Goal: Task Accomplishment & Management: Use online tool/utility

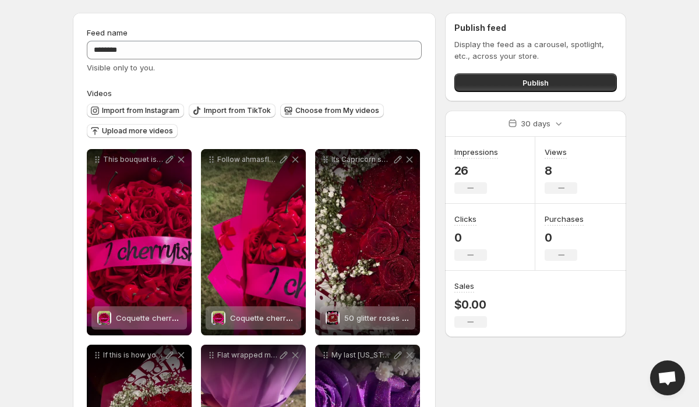
scroll to position [40, 0]
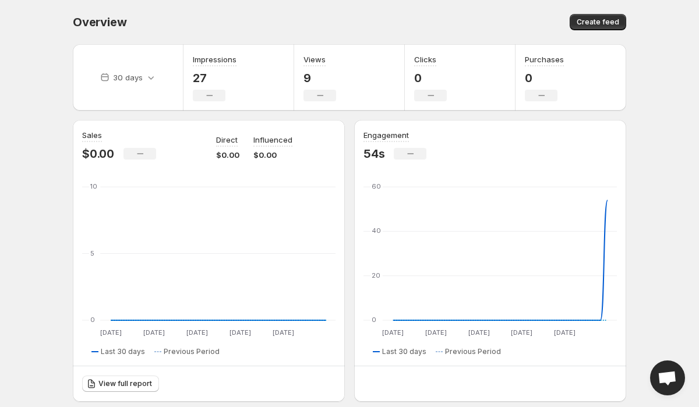
click at [572, 25] on div "Create feed" at bounding box center [489, 22] width 273 height 16
click at [579, 23] on button "Create feed" at bounding box center [598, 22] width 57 height 16
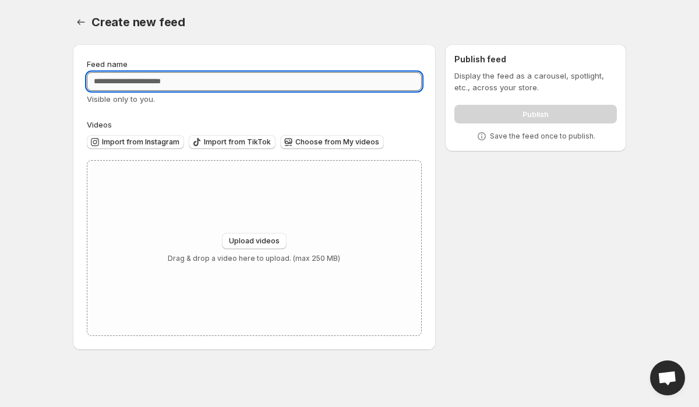
click at [256, 86] on input "Feed name" at bounding box center [254, 81] width 335 height 19
type input "**********"
click at [160, 141] on span "Import from Instagram" at bounding box center [140, 142] width 77 height 9
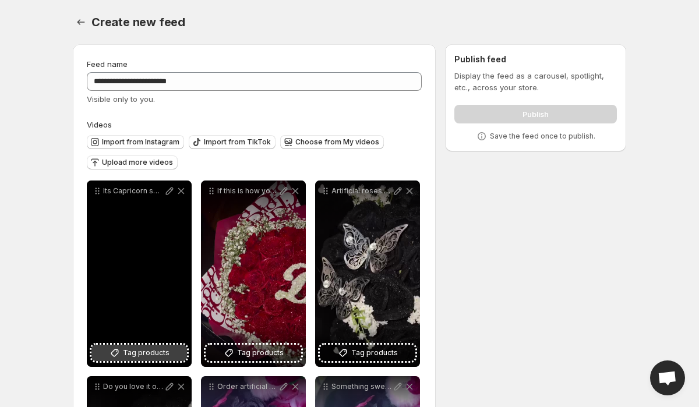
click at [151, 350] on span "Tag products" at bounding box center [146, 353] width 47 height 12
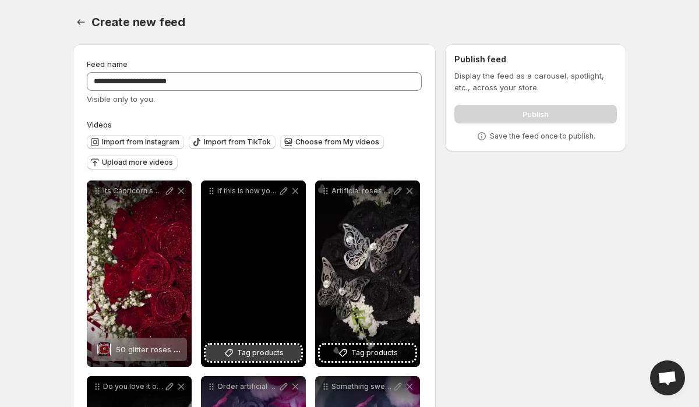
click at [274, 351] on span "Tag products" at bounding box center [260, 353] width 47 height 12
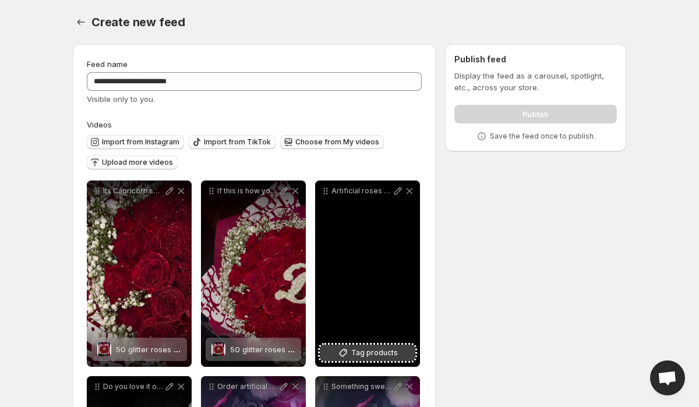
click at [375, 351] on span "Tag products" at bounding box center [374, 353] width 47 height 12
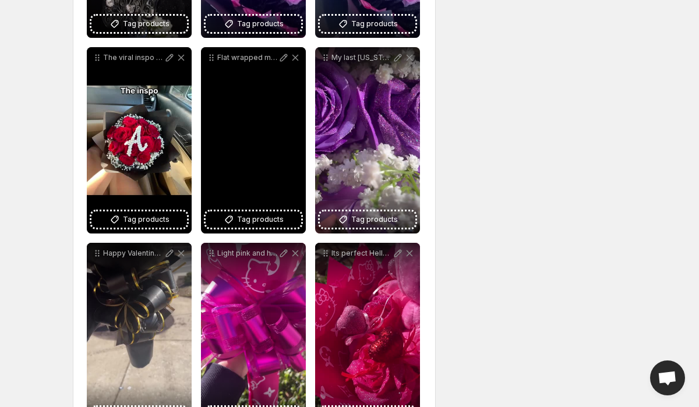
scroll to position [536, 0]
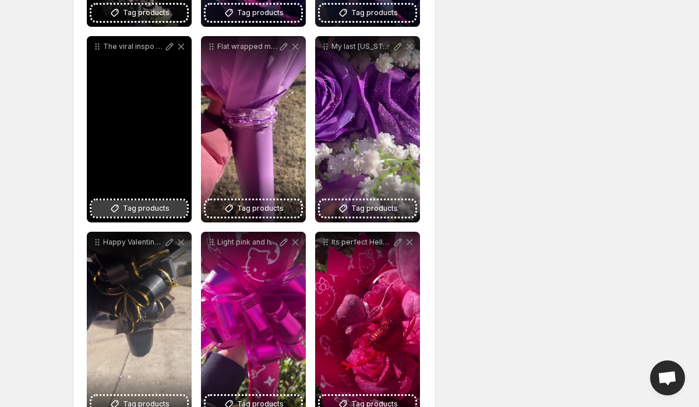
click at [158, 205] on span "Tag products" at bounding box center [146, 209] width 47 height 12
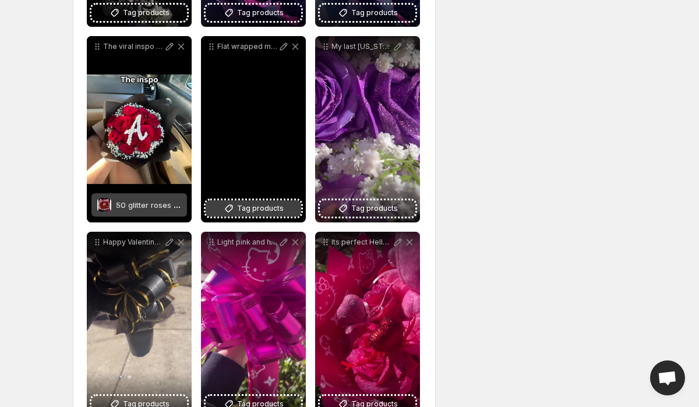
click at [242, 210] on span "Tag products" at bounding box center [260, 209] width 47 height 12
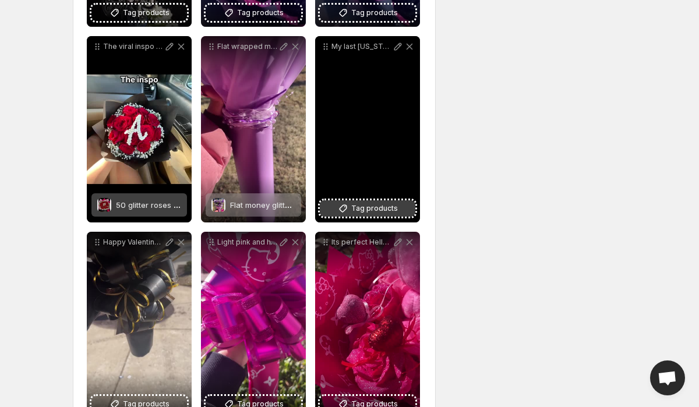
click at [371, 211] on span "Tag products" at bounding box center [374, 209] width 47 height 12
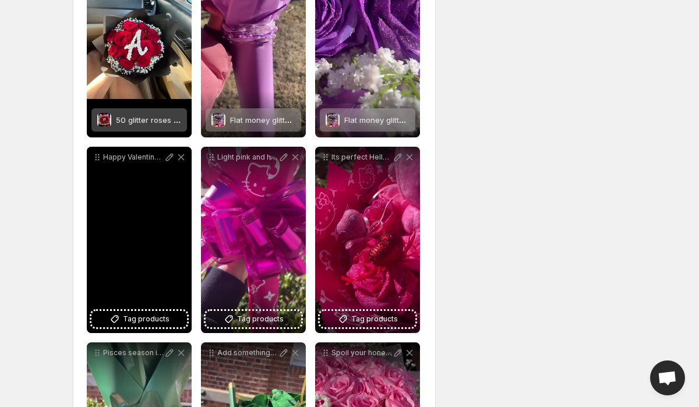
scroll to position [628, 0]
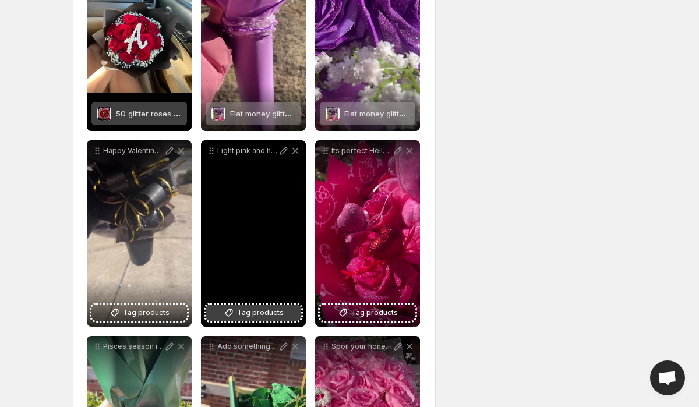
click at [231, 312] on icon at bounding box center [229, 313] width 12 height 12
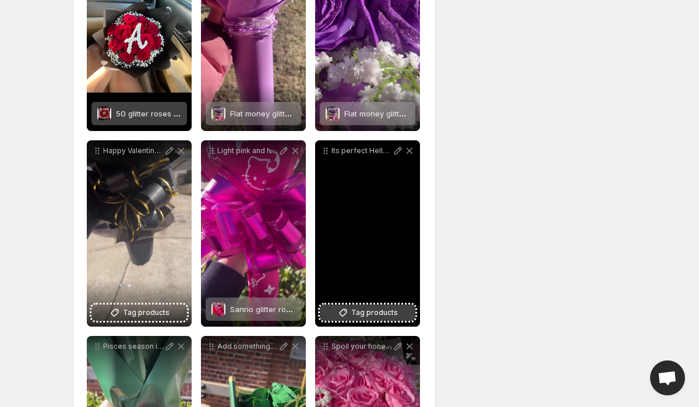
click at [372, 315] on span "Tag products" at bounding box center [374, 313] width 47 height 12
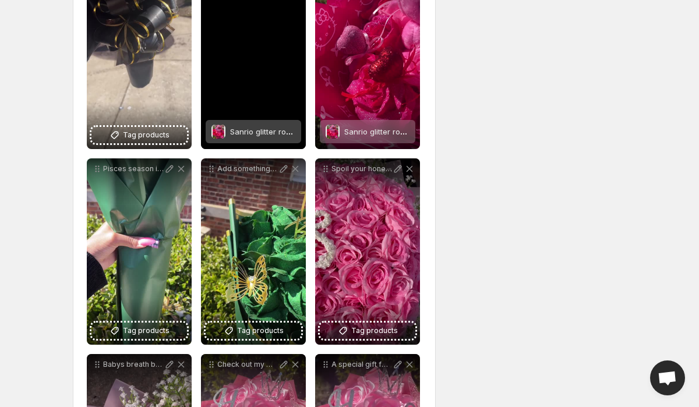
scroll to position [822, 0]
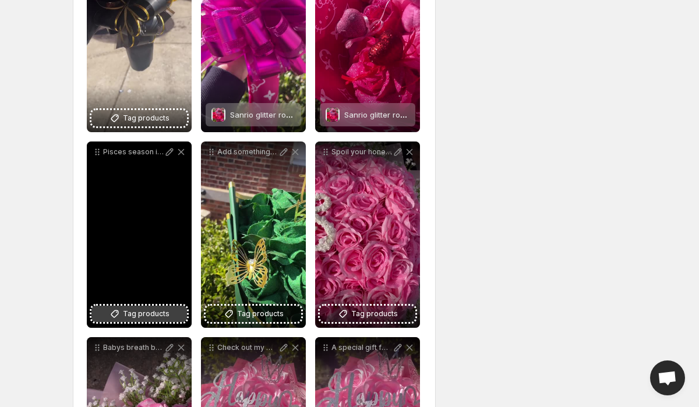
click at [151, 306] on button "Tag products" at bounding box center [139, 314] width 96 height 16
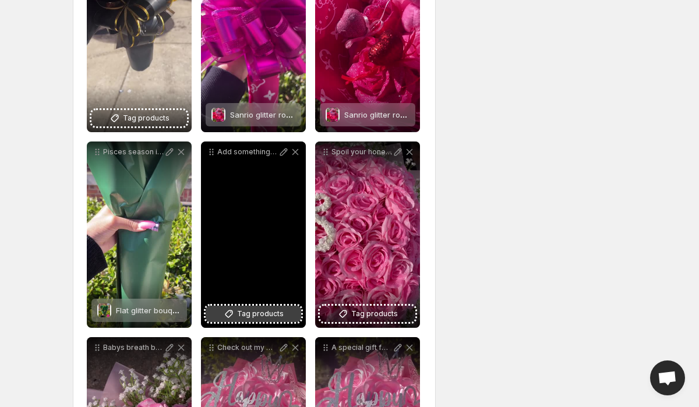
click at [249, 308] on button "Tag products" at bounding box center [254, 314] width 96 height 16
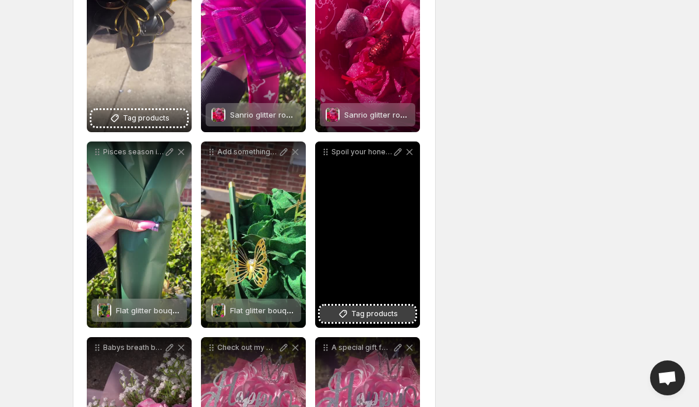
click at [377, 308] on button "Tag products" at bounding box center [368, 314] width 96 height 16
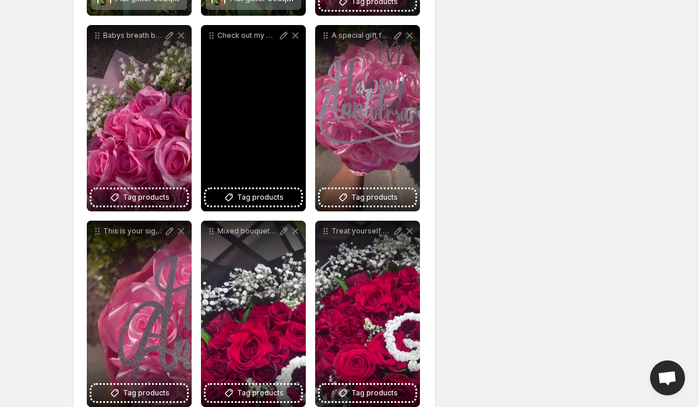
scroll to position [1118, 0]
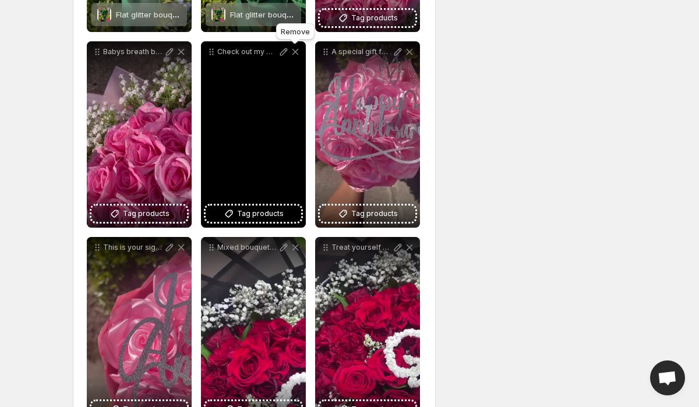
click at [295, 52] on icon at bounding box center [295, 52] width 6 height 6
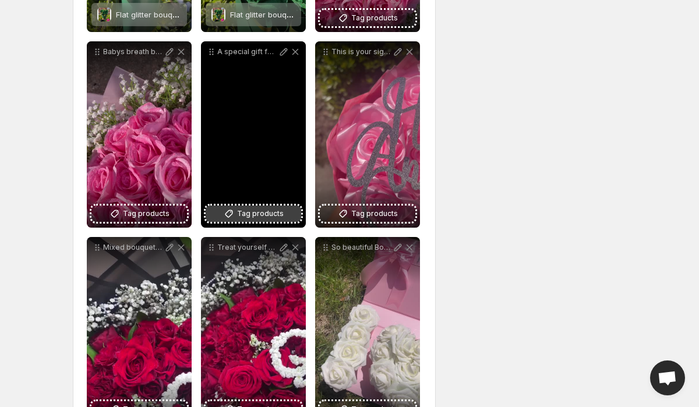
click at [276, 216] on span "Tag products" at bounding box center [260, 214] width 47 height 12
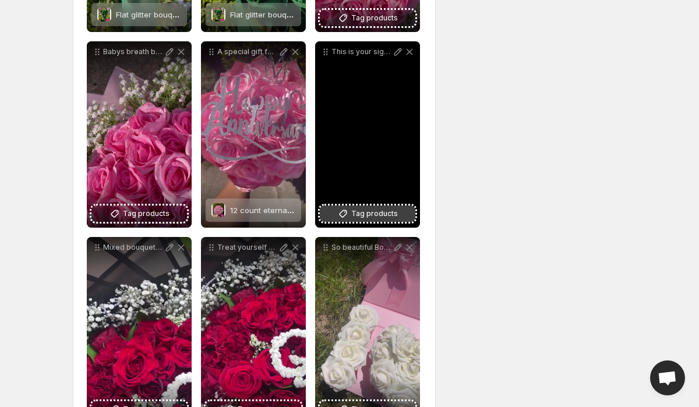
click at [349, 217] on icon at bounding box center [343, 214] width 12 height 12
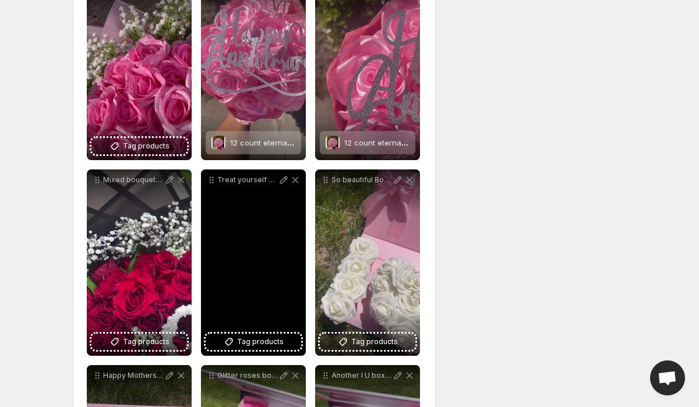
scroll to position [1201, 0]
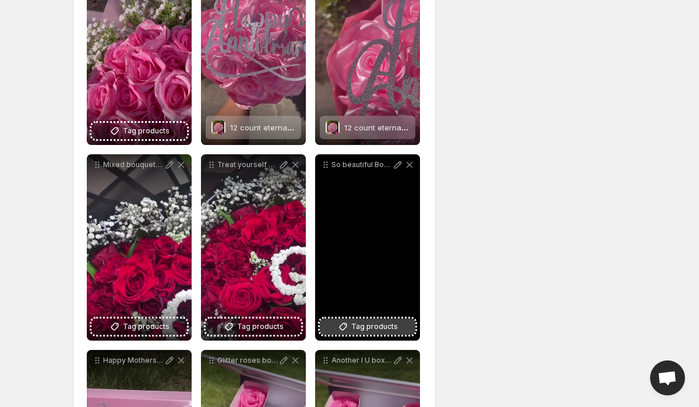
click at [363, 326] on span "Tag products" at bounding box center [374, 327] width 47 height 12
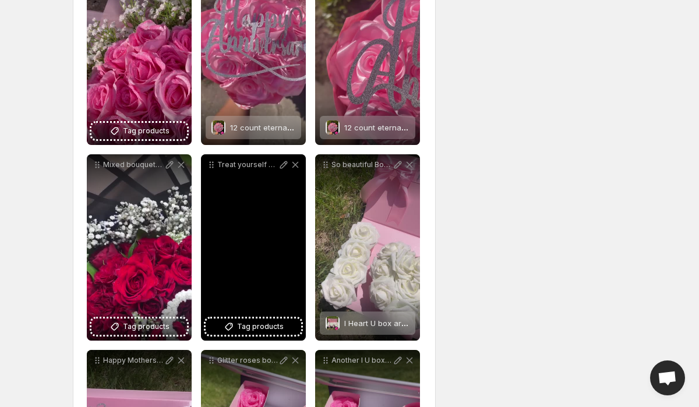
scroll to position [1382, 0]
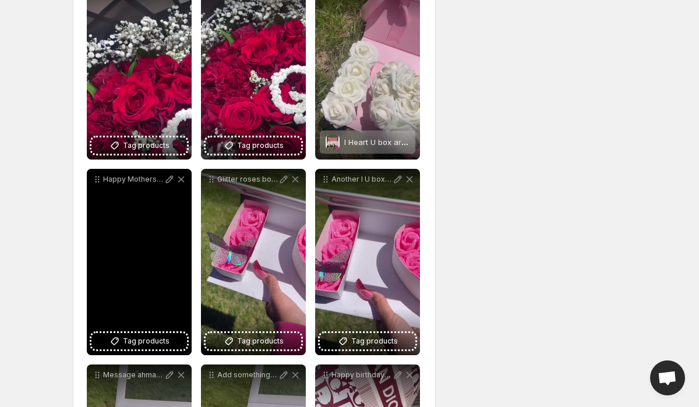
click at [118, 330] on div "Happy Mothers Day and thank you to everyone who placed an order with me Thank y…" at bounding box center [139, 262] width 105 height 186
click at [116, 346] on icon at bounding box center [115, 342] width 12 height 12
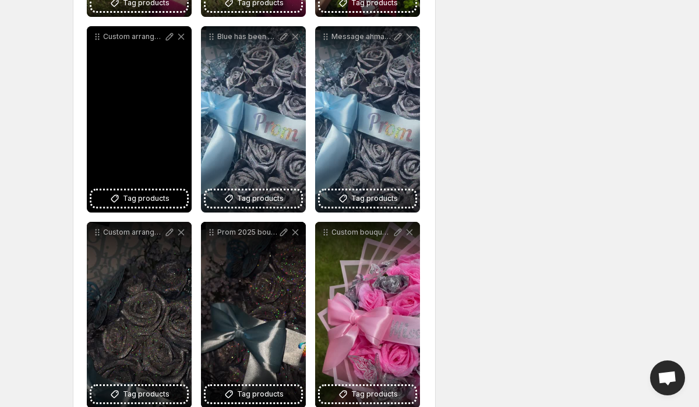
scroll to position [1959, 0]
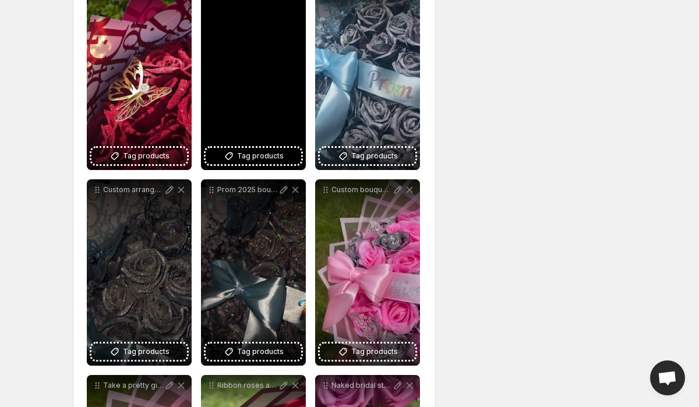
click at [263, 147] on div "Blue has been quite popular lately Order this color combo for your favorite icy…" at bounding box center [253, 77] width 105 height 186
click at [261, 157] on span "Tag products" at bounding box center [260, 156] width 47 height 12
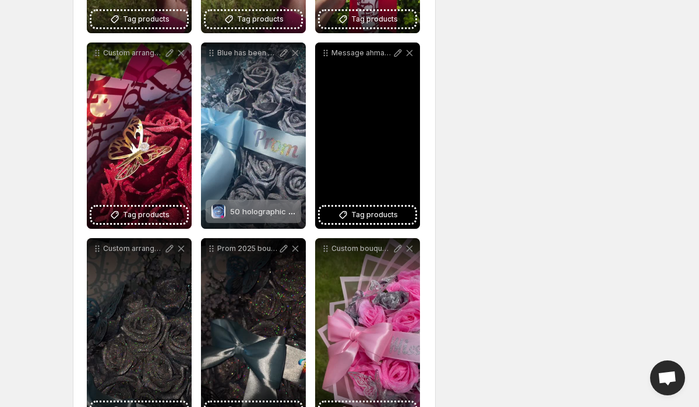
scroll to position [1898, 0]
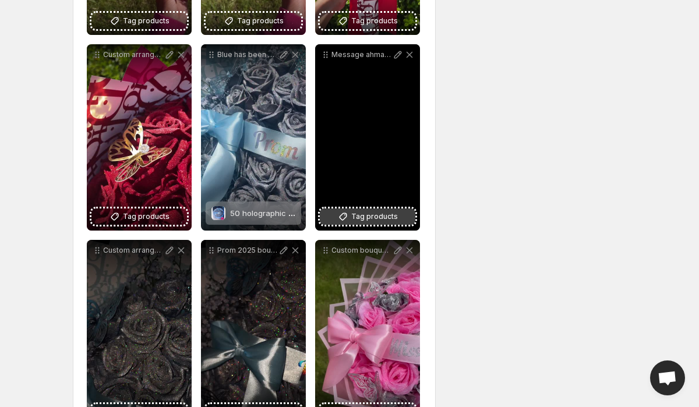
click at [366, 216] on span "Tag products" at bounding box center [374, 217] width 47 height 12
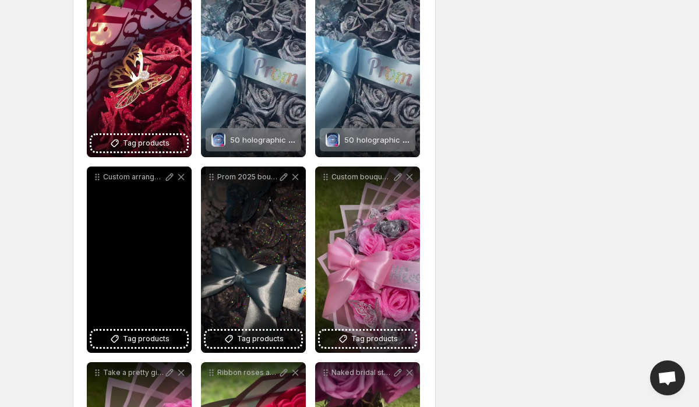
scroll to position [1999, 0]
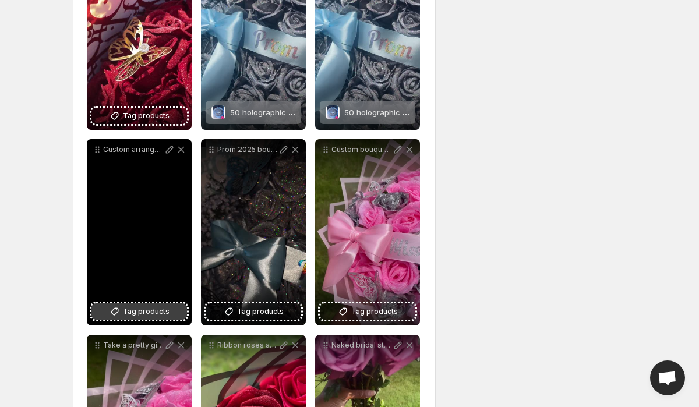
click at [147, 314] on span "Tag products" at bounding box center [146, 312] width 47 height 12
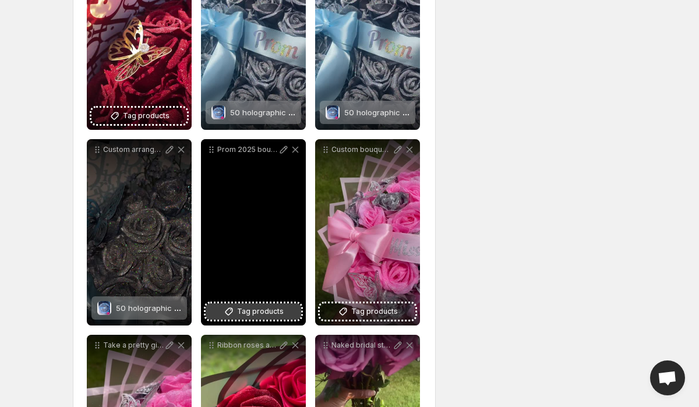
click at [254, 319] on button "Tag products" at bounding box center [254, 312] width 96 height 16
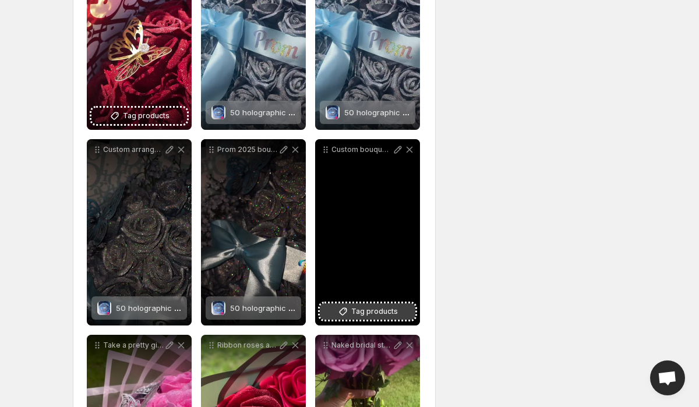
click at [354, 308] on span "Tag products" at bounding box center [374, 312] width 47 height 12
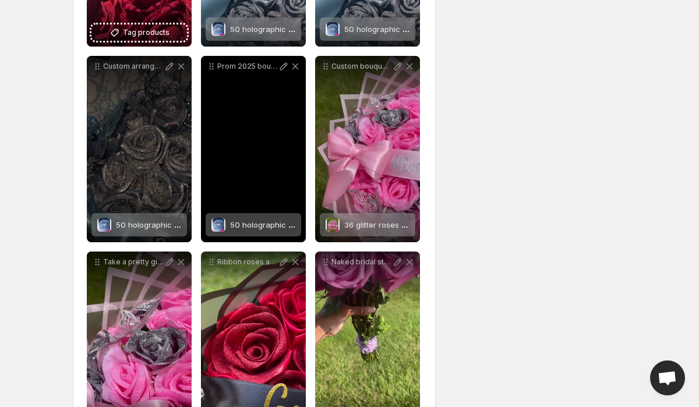
scroll to position [2229, 0]
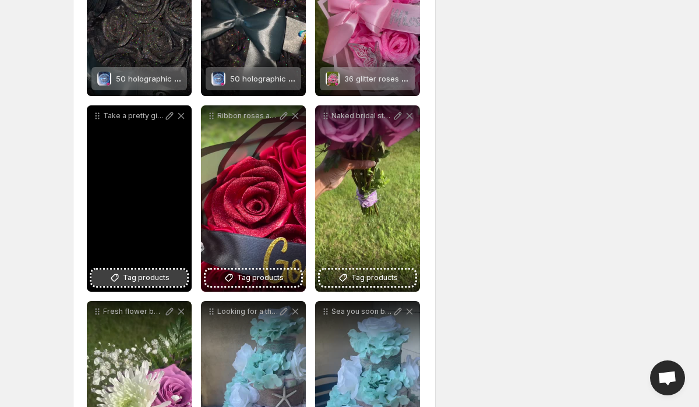
click at [140, 274] on span "Tag products" at bounding box center [146, 278] width 47 height 12
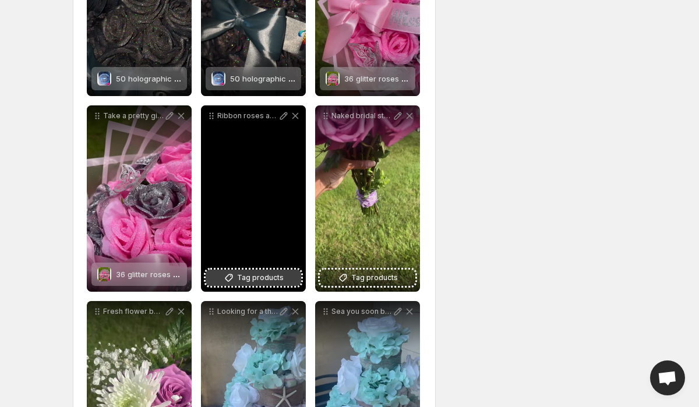
click at [274, 276] on span "Tag products" at bounding box center [260, 278] width 47 height 12
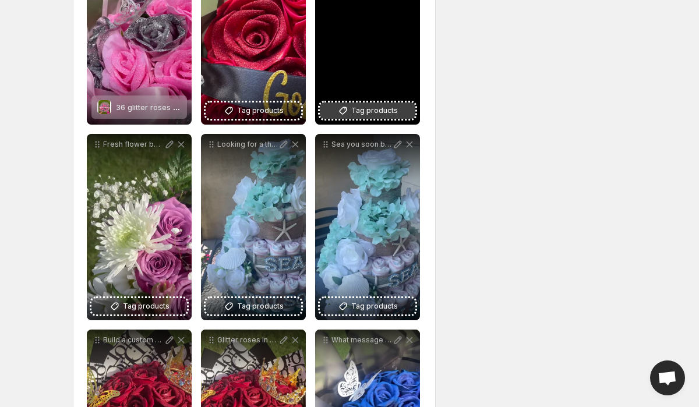
scroll to position [2430, 0]
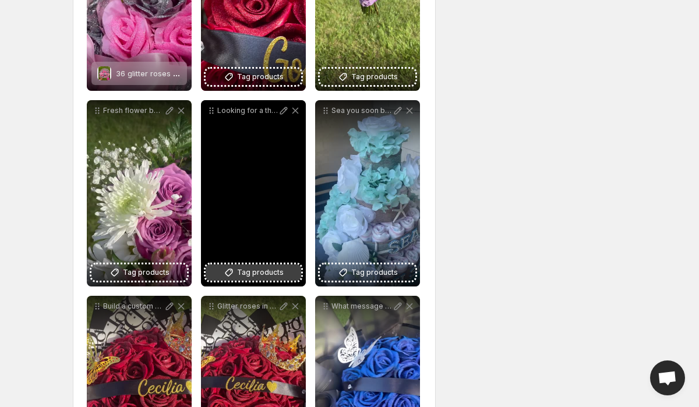
click at [241, 270] on span "Tag products" at bounding box center [260, 273] width 47 height 12
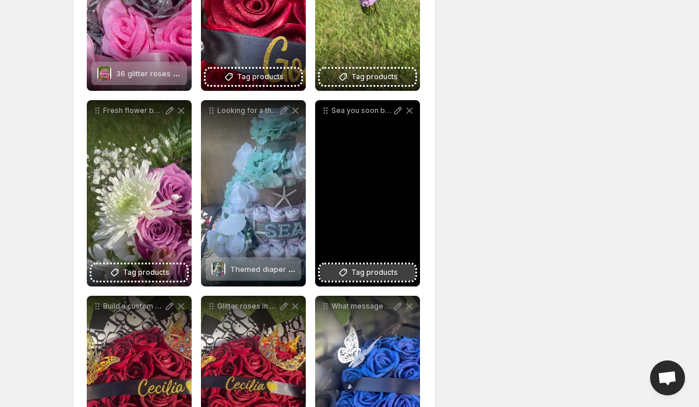
click at [376, 274] on span "Tag products" at bounding box center [374, 273] width 47 height 12
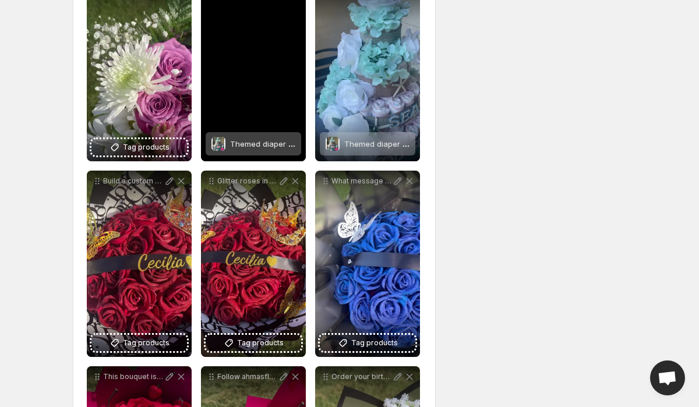
scroll to position [2610, 0]
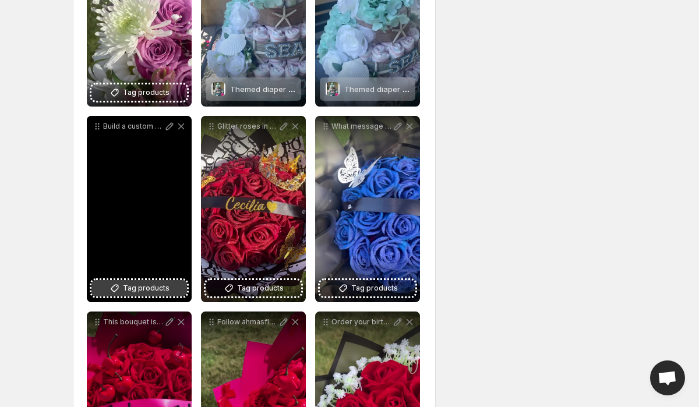
click at [167, 287] on span "Tag products" at bounding box center [146, 289] width 47 height 12
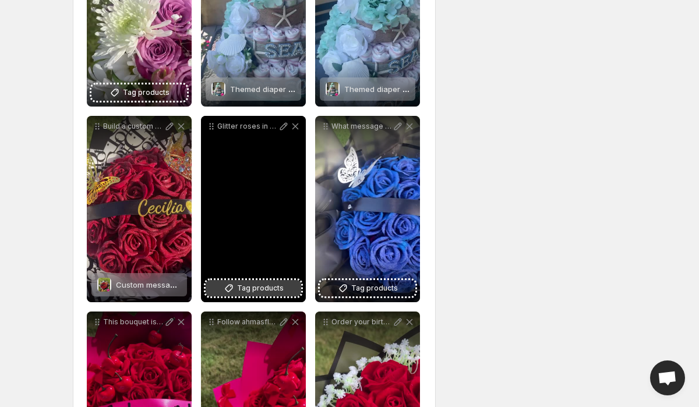
click at [251, 295] on button "Tag products" at bounding box center [254, 288] width 96 height 16
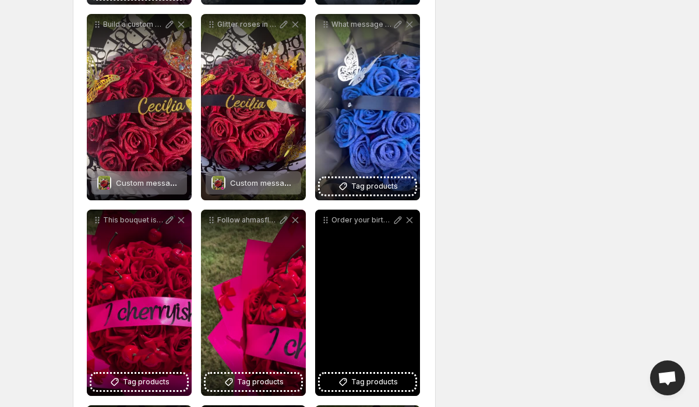
scroll to position [2723, 0]
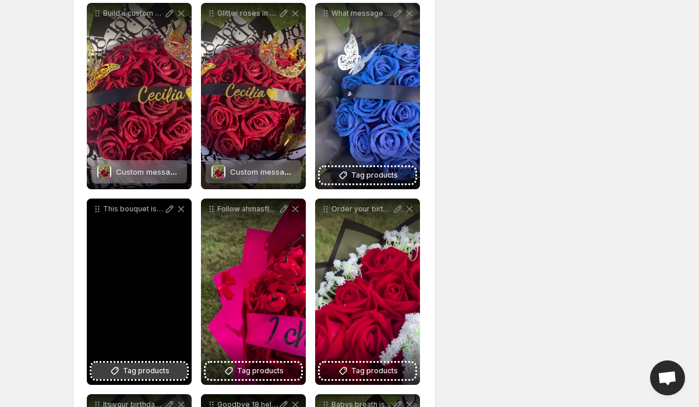
click at [151, 373] on span "Tag products" at bounding box center [146, 371] width 47 height 12
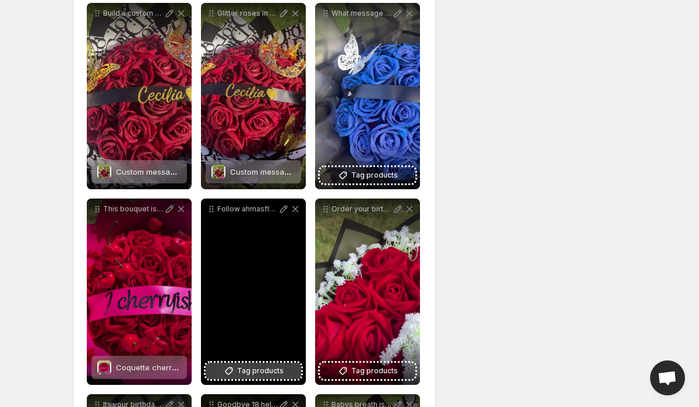
click at [264, 372] on span "Tag products" at bounding box center [260, 371] width 47 height 12
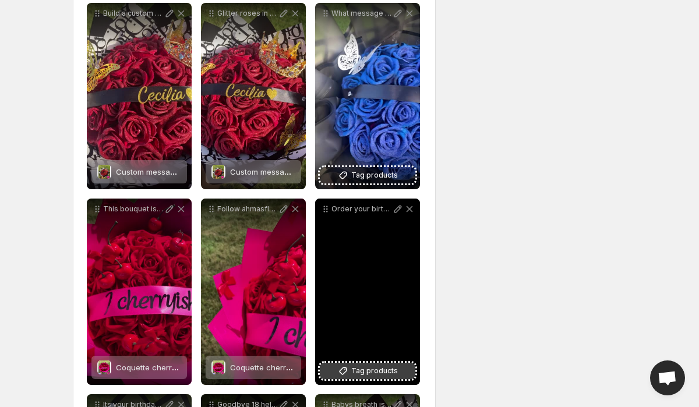
click at [367, 366] on span "Tag products" at bounding box center [374, 371] width 47 height 12
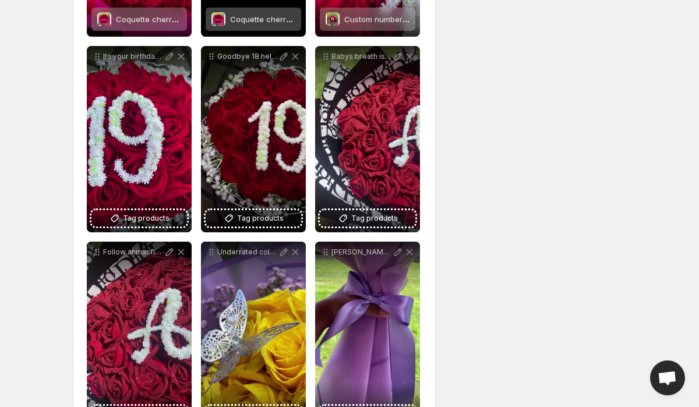
scroll to position [3121, 0]
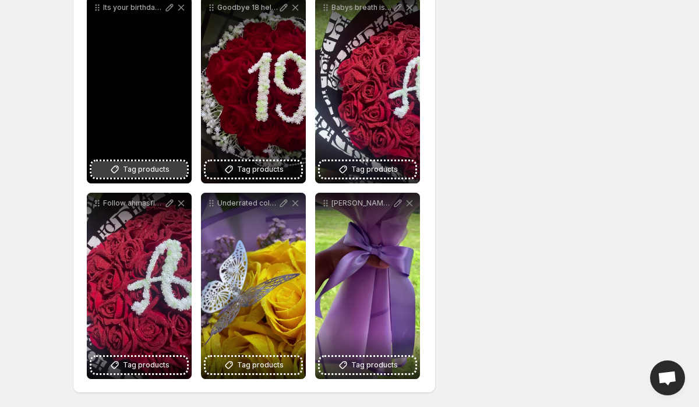
click at [167, 175] on button "Tag products" at bounding box center [139, 169] width 96 height 16
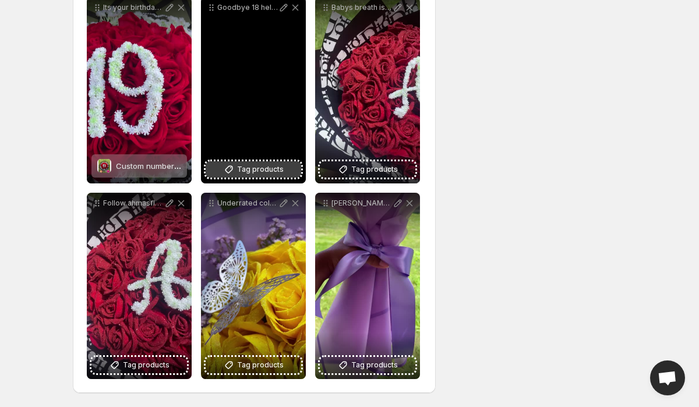
click at [255, 171] on span "Tag products" at bounding box center [260, 170] width 47 height 12
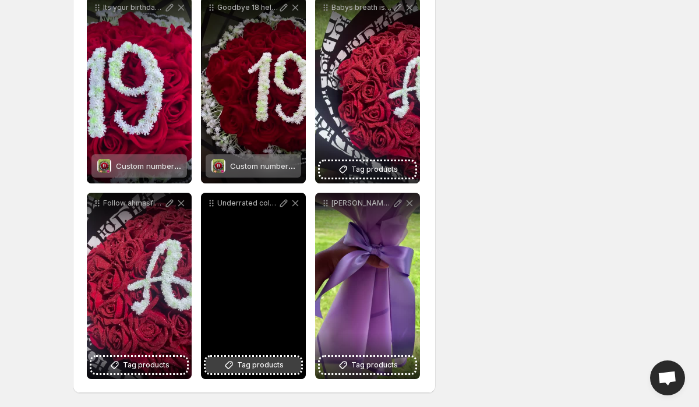
click at [244, 364] on span "Tag products" at bounding box center [260, 366] width 47 height 12
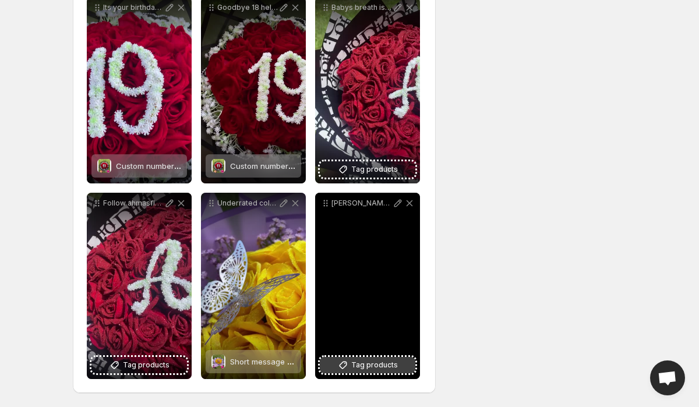
click at [355, 361] on span "Tag products" at bounding box center [374, 366] width 47 height 12
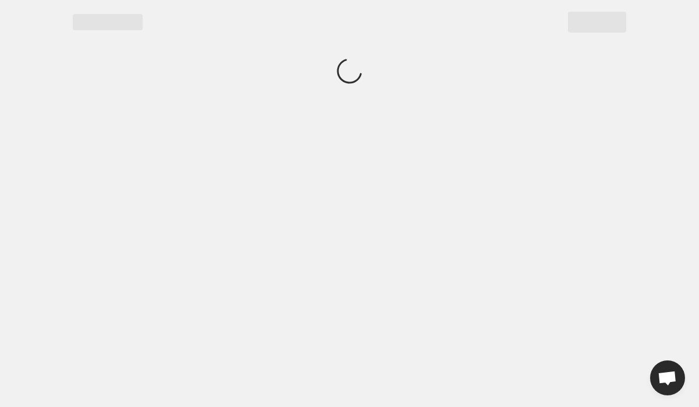
scroll to position [0, 0]
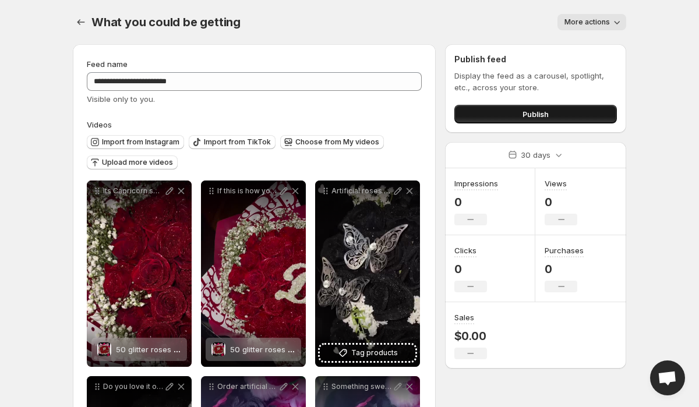
click at [470, 112] on button "Publish" at bounding box center [535, 114] width 163 height 19
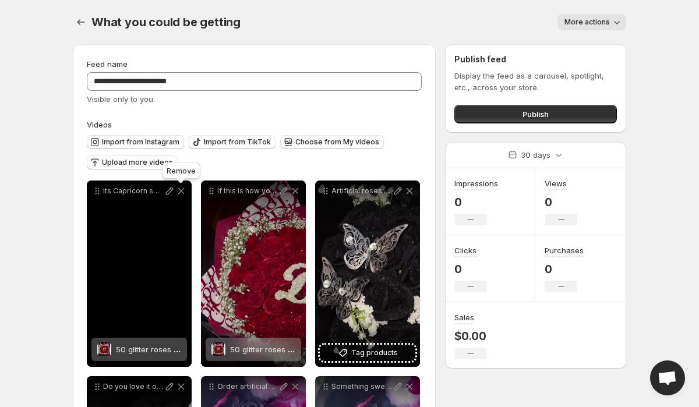
click at [182, 193] on icon at bounding box center [181, 191] width 12 height 12
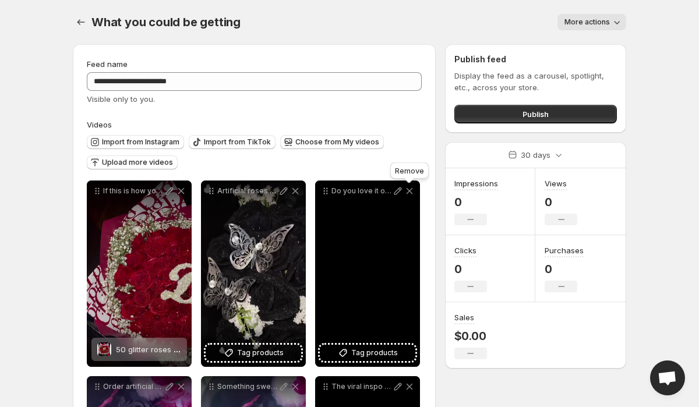
click at [412, 191] on icon at bounding box center [410, 191] width 12 height 12
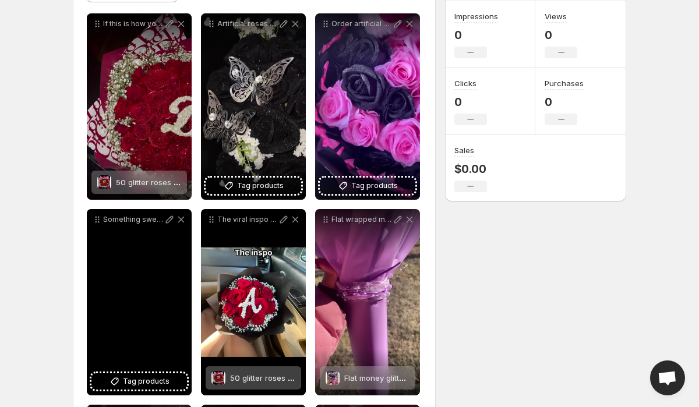
scroll to position [168, 0]
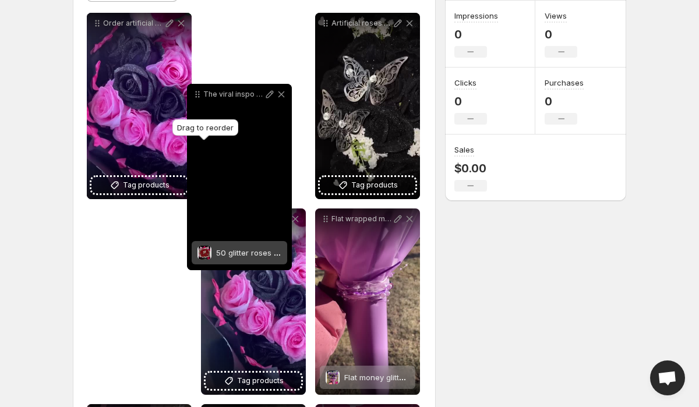
drag, startPoint x: 212, startPoint y: 219, endPoint x: 198, endPoint y: 93, distance: 126.6
click at [198, 93] on icon at bounding box center [198, 95] width 12 height 12
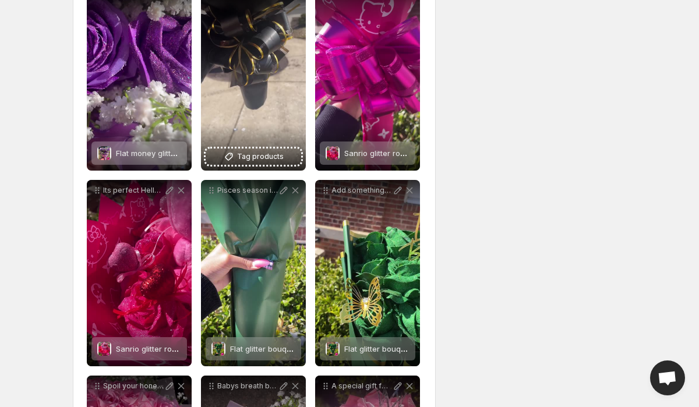
scroll to position [474, 0]
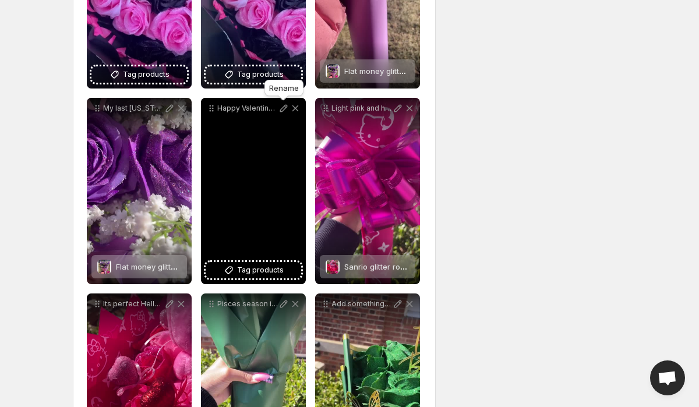
click at [279, 111] on icon at bounding box center [284, 109] width 12 height 12
type input "**********"
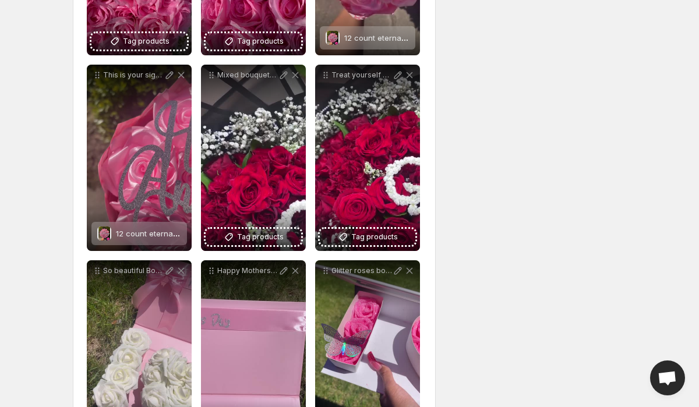
scroll to position [1128, 0]
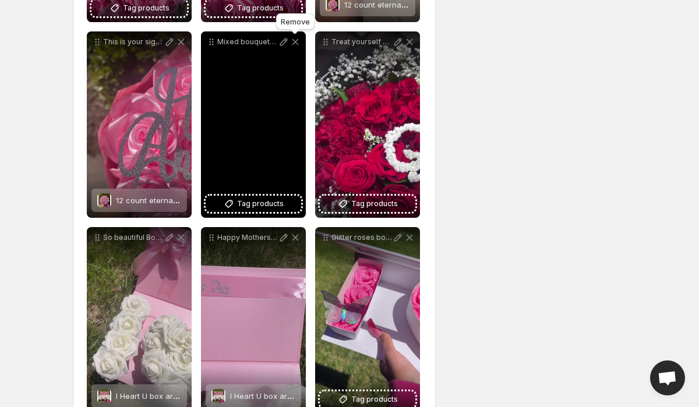
click at [295, 38] on icon at bounding box center [296, 42] width 12 height 12
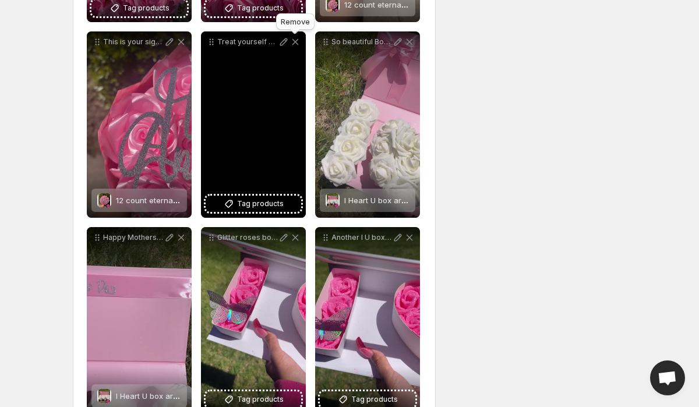
click at [295, 39] on icon at bounding box center [296, 42] width 12 height 12
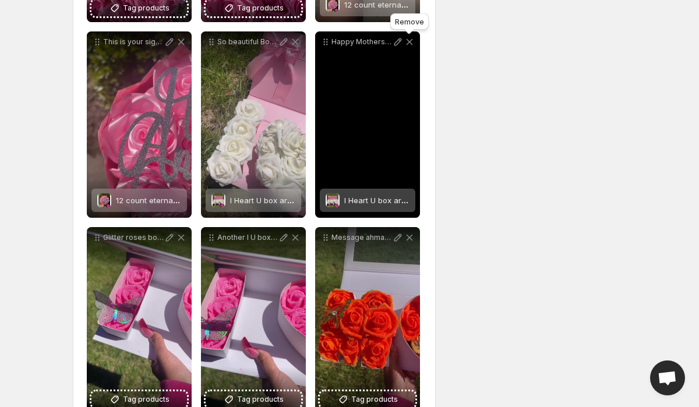
click at [410, 41] on icon at bounding box center [410, 42] width 6 height 6
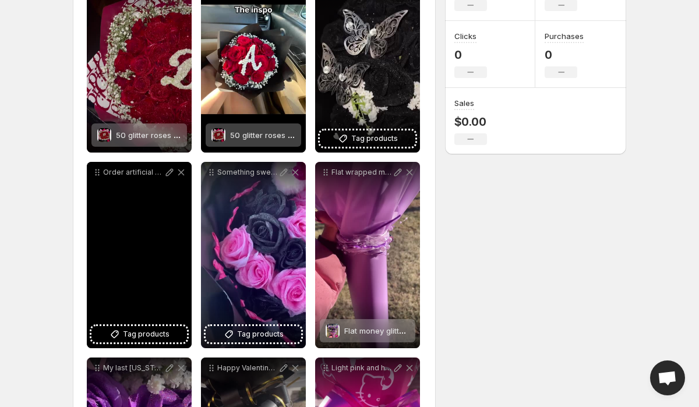
scroll to position [221, 0]
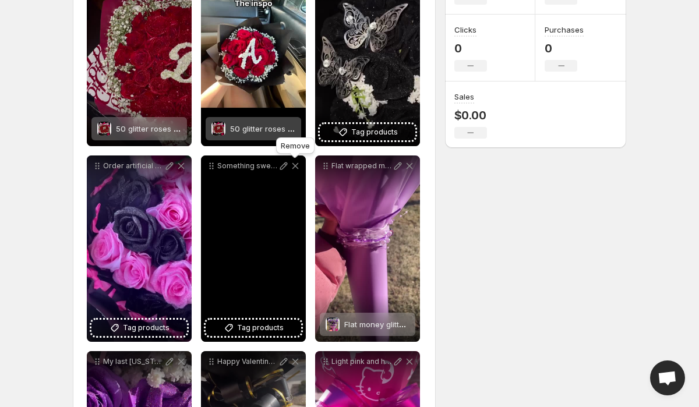
click at [294, 167] on icon at bounding box center [295, 166] width 6 height 6
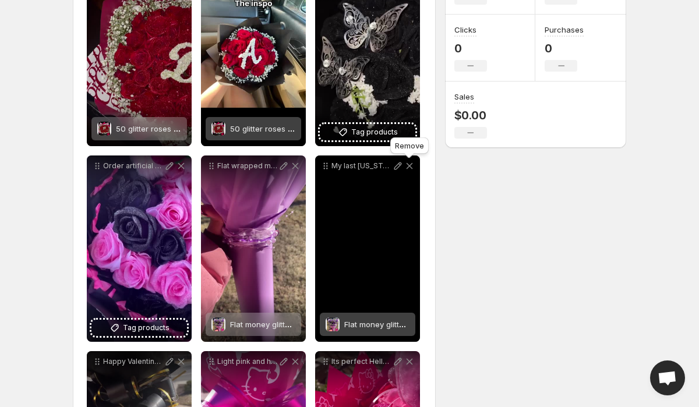
click at [409, 165] on icon at bounding box center [410, 166] width 6 height 6
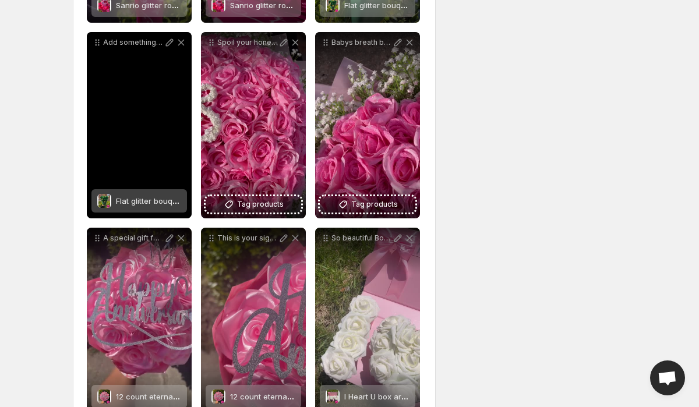
scroll to position [724, 0]
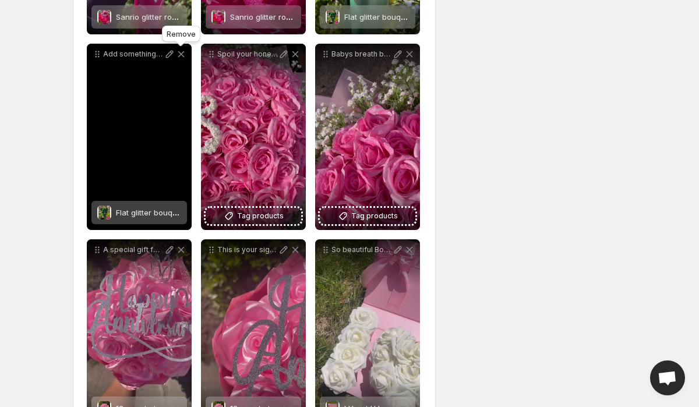
click at [185, 58] on icon at bounding box center [181, 54] width 12 height 12
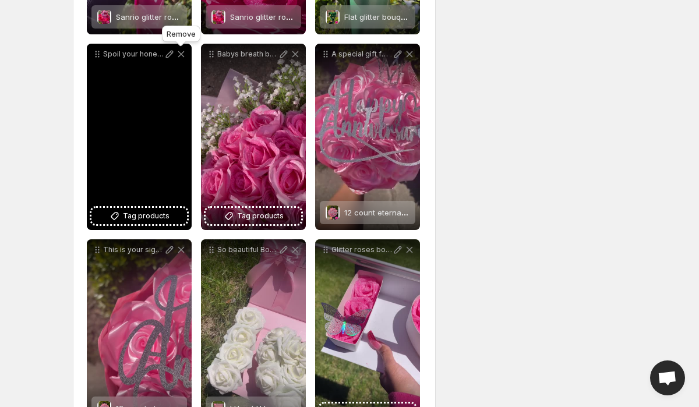
click at [181, 55] on icon at bounding box center [181, 54] width 6 height 6
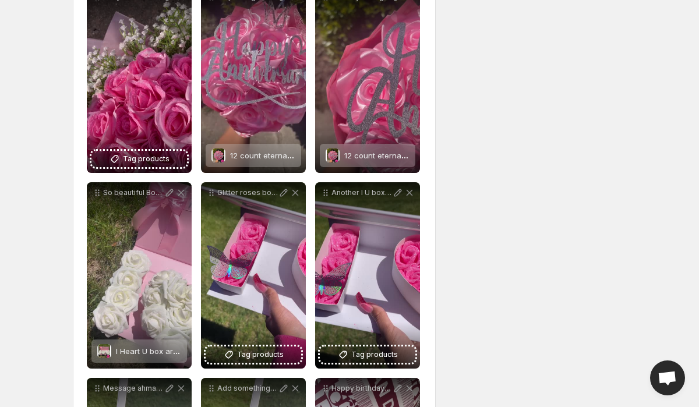
scroll to position [824, 0]
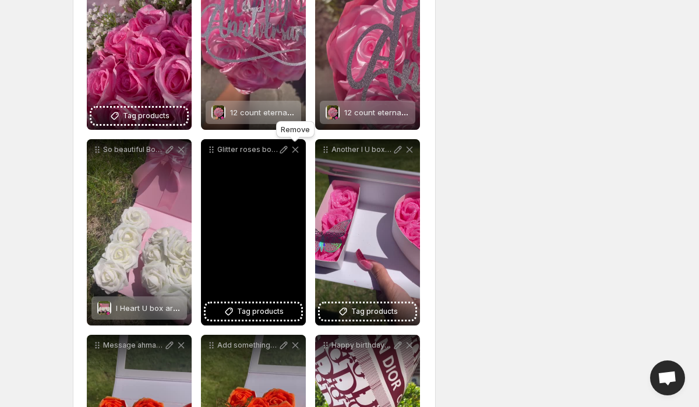
click at [295, 153] on icon at bounding box center [296, 150] width 12 height 12
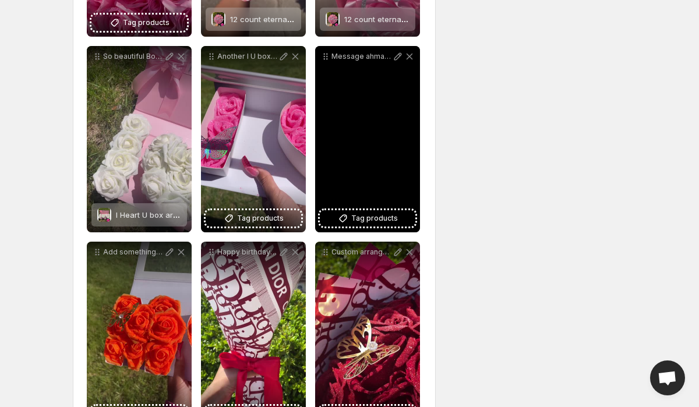
scroll to position [919, 0]
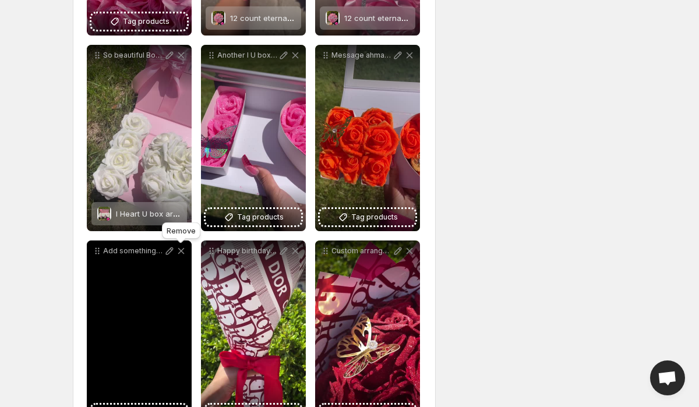
click at [181, 252] on icon at bounding box center [181, 251] width 12 height 12
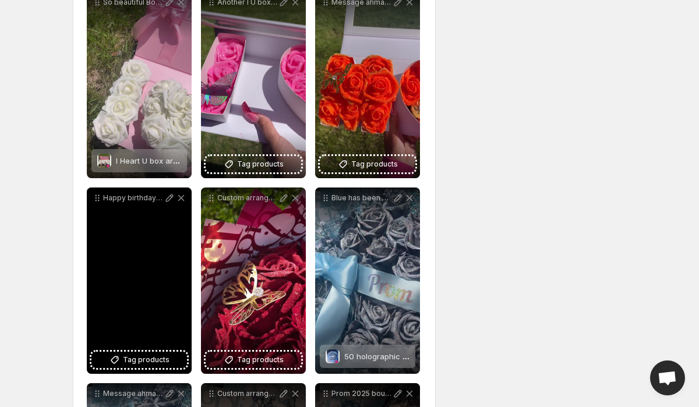
scroll to position [985, 0]
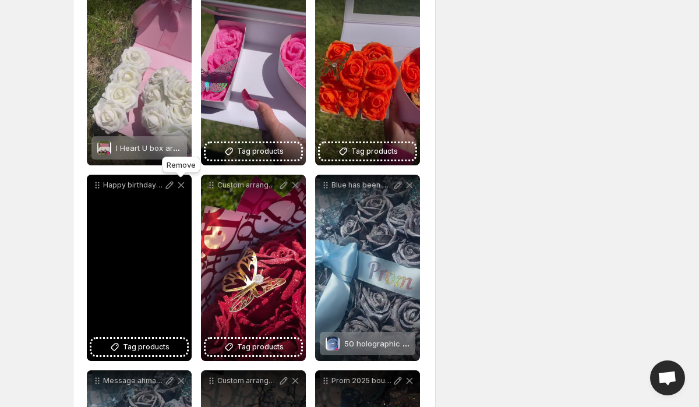
click at [181, 186] on icon at bounding box center [181, 185] width 6 height 6
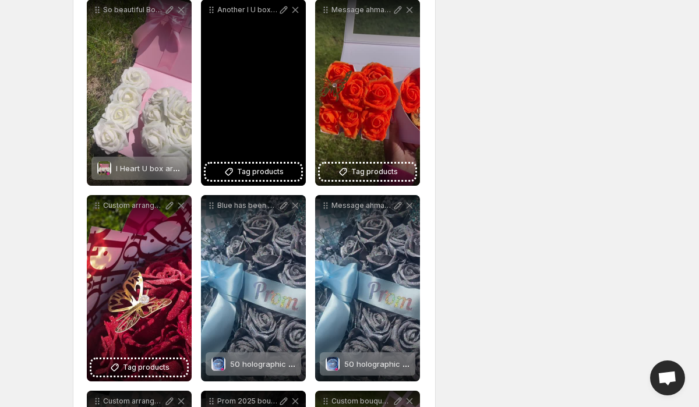
scroll to position [956, 0]
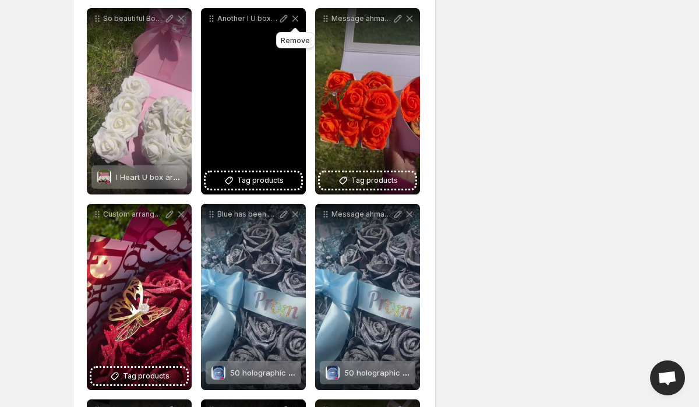
click at [294, 16] on icon at bounding box center [296, 19] width 12 height 12
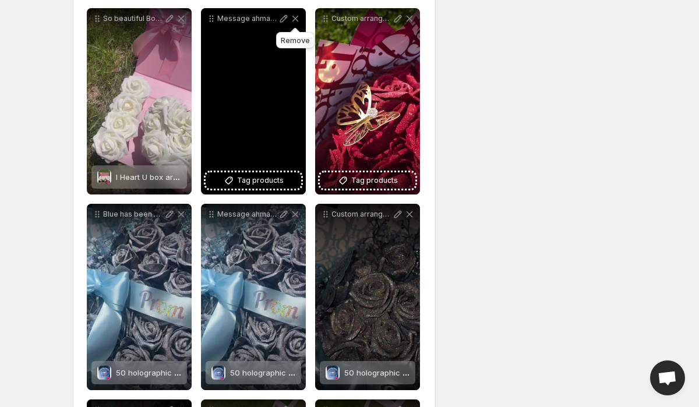
click at [294, 17] on icon at bounding box center [296, 19] width 12 height 12
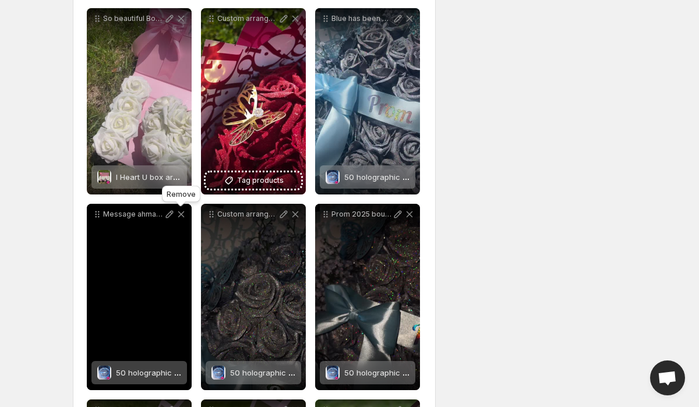
click at [179, 215] on icon at bounding box center [181, 215] width 12 height 12
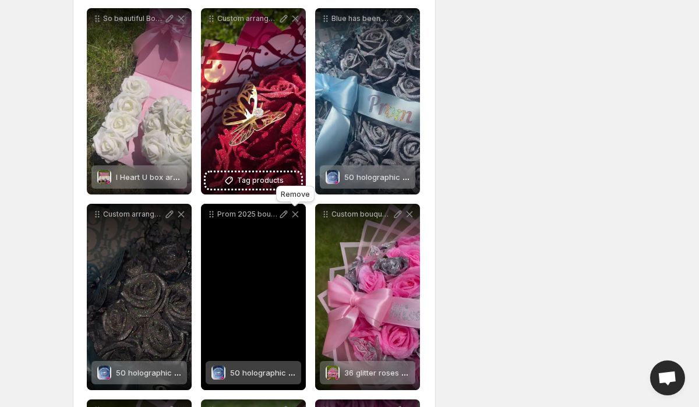
click at [294, 218] on icon at bounding box center [296, 215] width 12 height 12
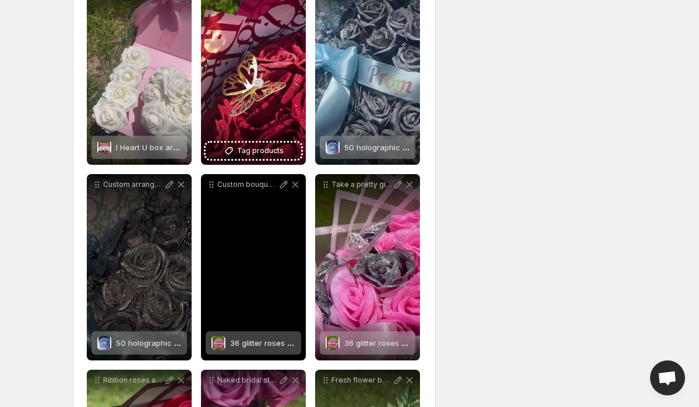
scroll to position [986, 0]
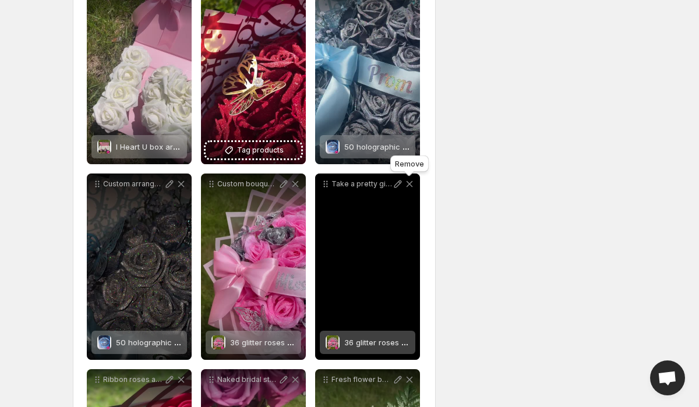
click at [410, 182] on icon at bounding box center [410, 184] width 12 height 12
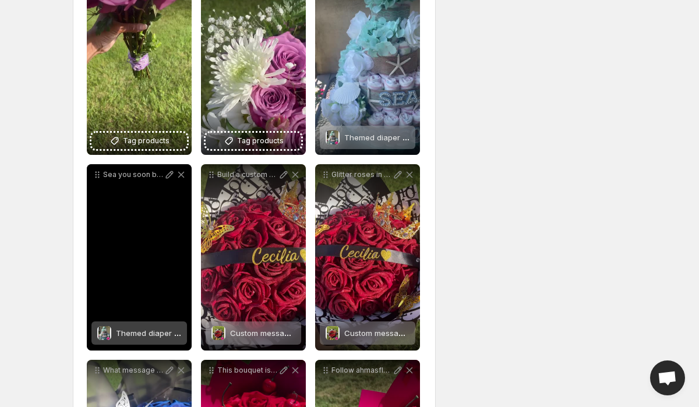
scroll to position [1408, 0]
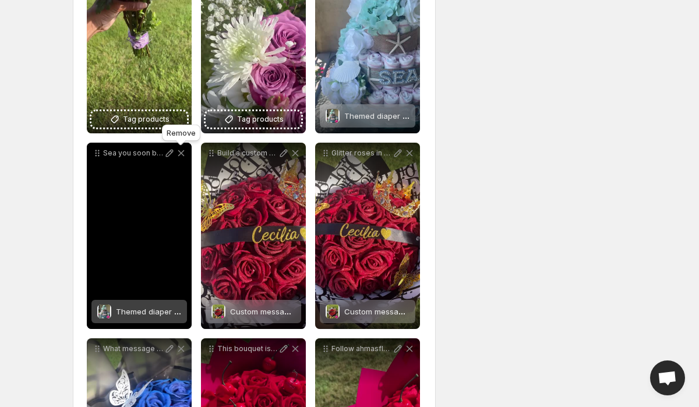
click at [182, 151] on icon at bounding box center [181, 153] width 12 height 12
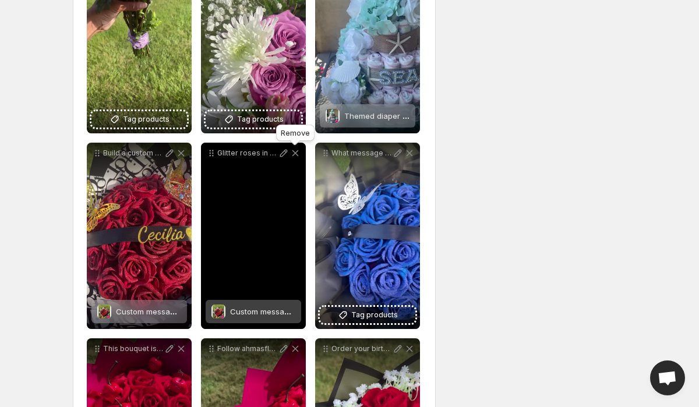
click at [295, 156] on icon at bounding box center [296, 153] width 12 height 12
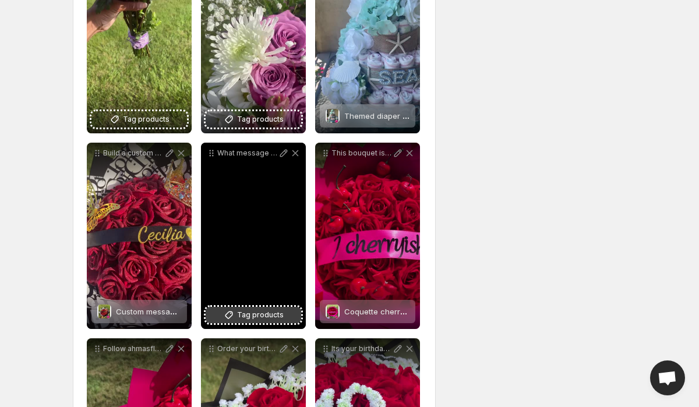
click at [235, 317] on icon at bounding box center [229, 315] width 12 height 12
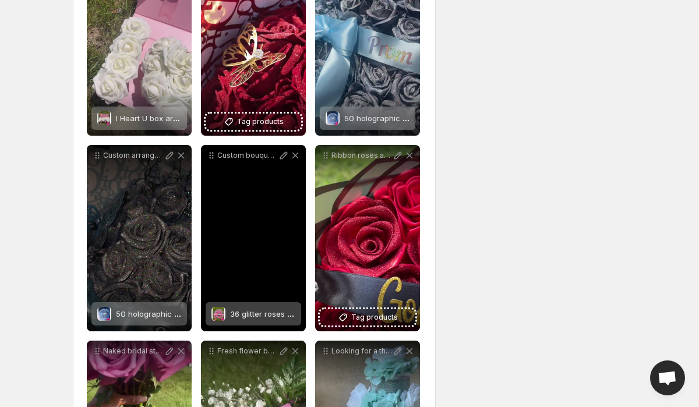
scroll to position [925, 0]
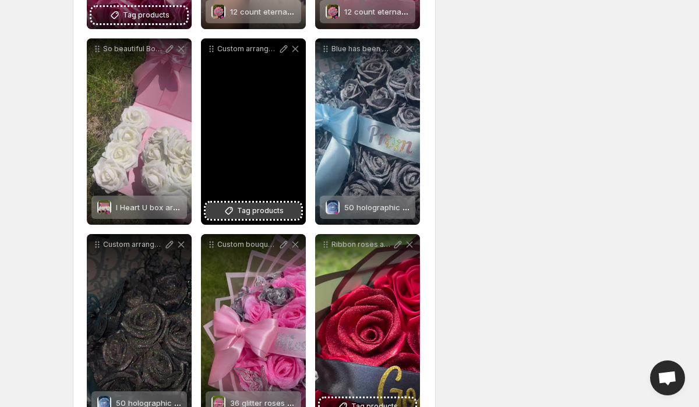
click at [247, 205] on button "Tag products" at bounding box center [254, 211] width 96 height 16
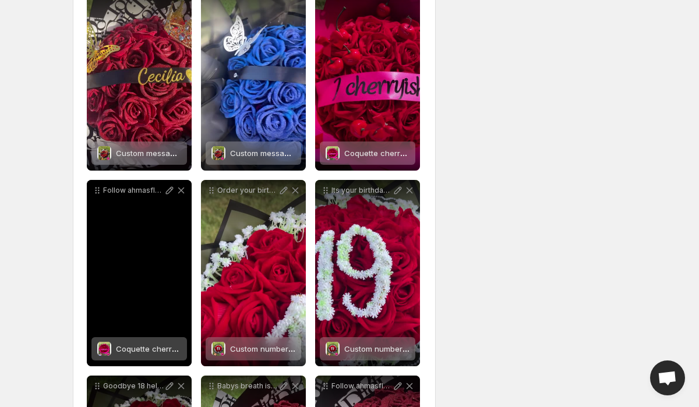
scroll to position [1569, 0]
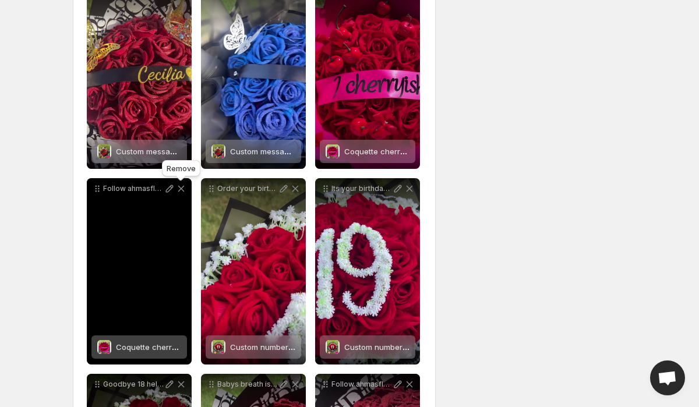
click at [182, 191] on icon at bounding box center [181, 189] width 12 height 12
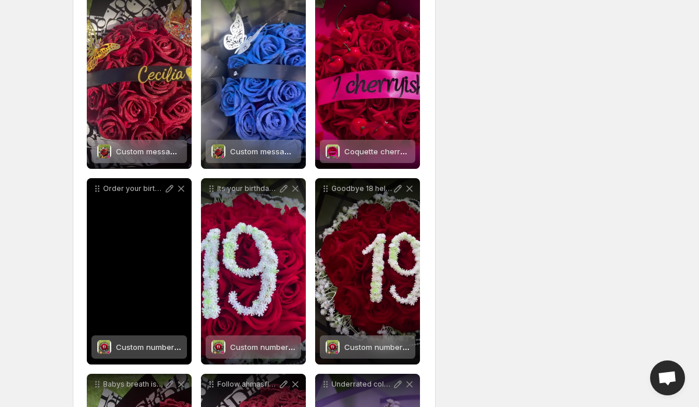
scroll to position [1584, 0]
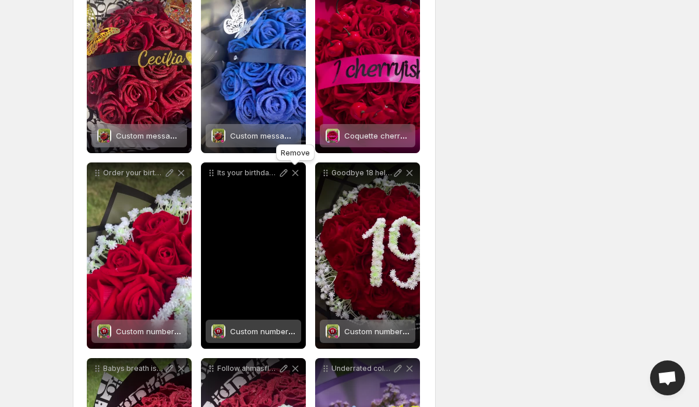
click at [296, 174] on icon at bounding box center [295, 173] width 6 height 6
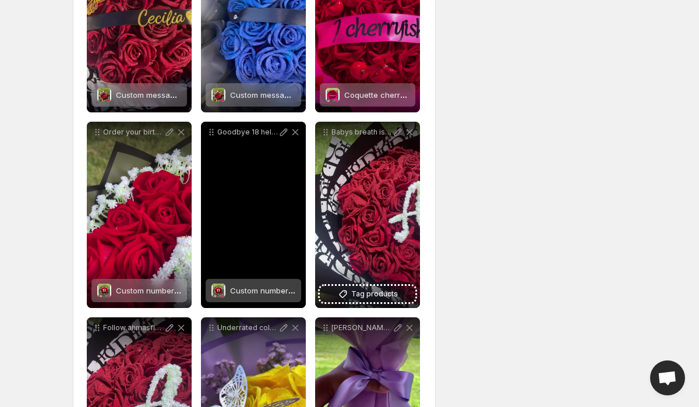
scroll to position [1628, 0]
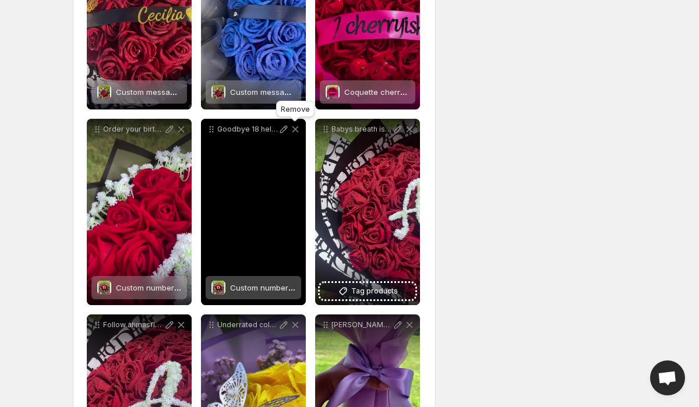
click at [295, 131] on icon at bounding box center [296, 130] width 12 height 12
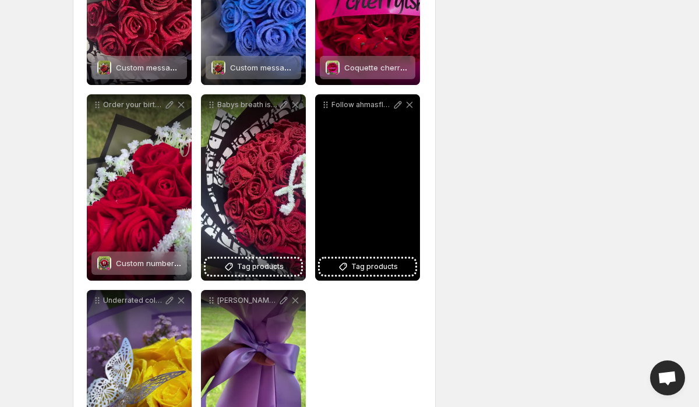
scroll to position [1655, 0]
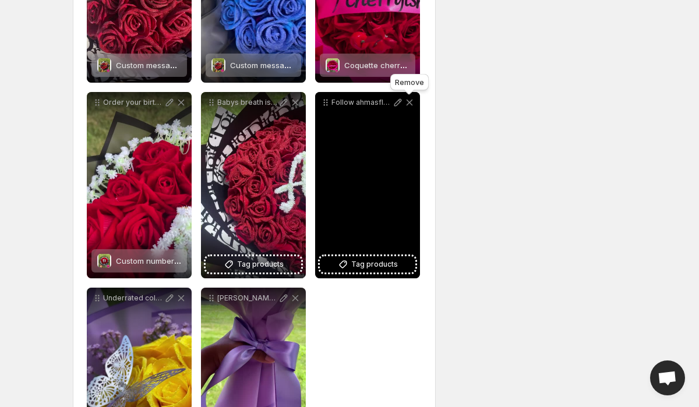
click at [410, 101] on icon at bounding box center [410, 103] width 12 height 12
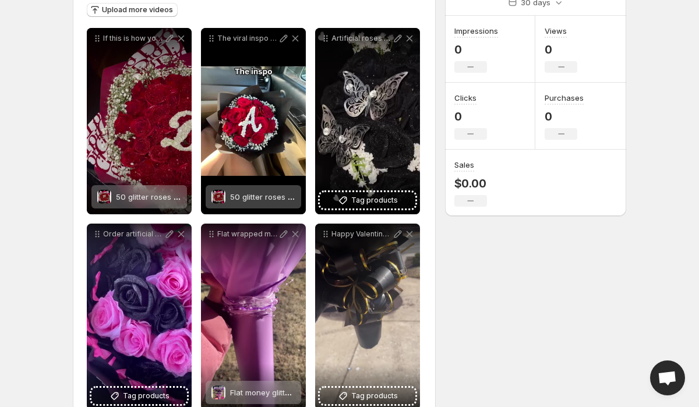
scroll to position [156, 0]
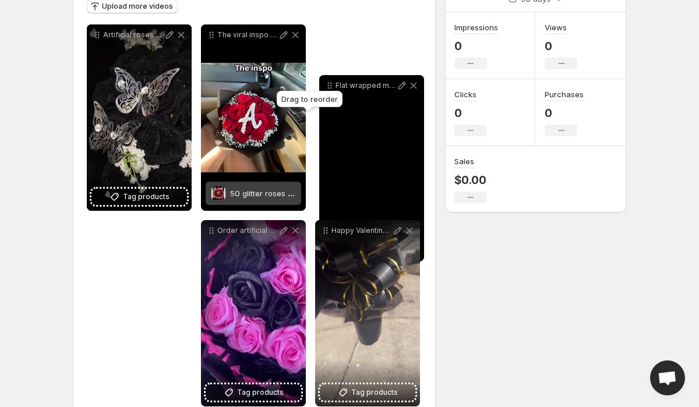
drag, startPoint x: 213, startPoint y: 232, endPoint x: 332, endPoint y: 91, distance: 184.4
click at [332, 88] on icon at bounding box center [330, 86] width 12 height 12
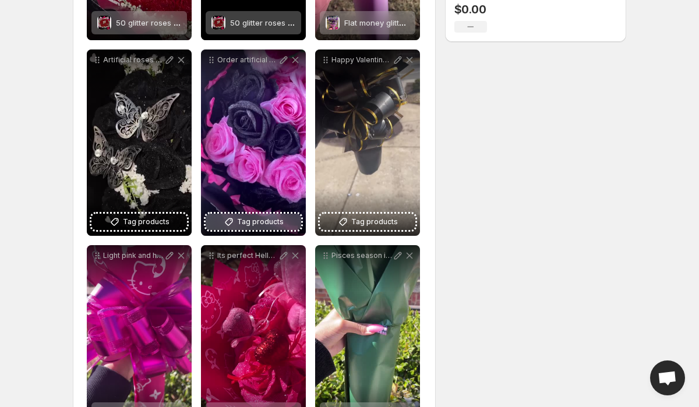
scroll to position [334, 0]
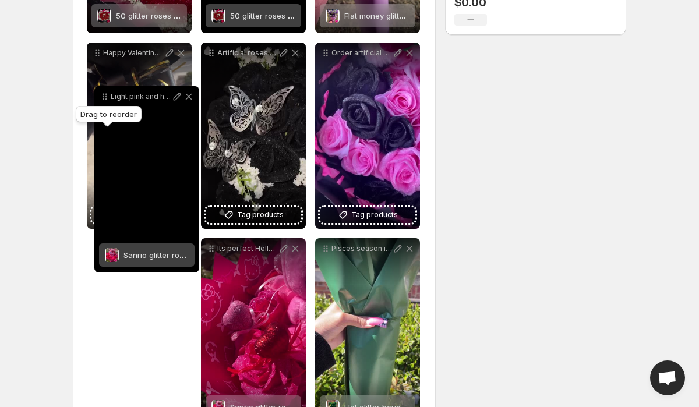
drag, startPoint x: 100, startPoint y: 249, endPoint x: 107, endPoint y: 97, distance: 152.3
click at [107, 97] on icon at bounding box center [105, 97] width 12 height 12
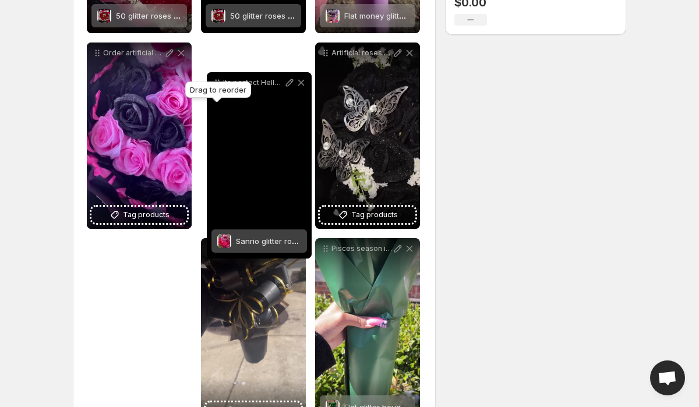
drag, startPoint x: 212, startPoint y: 253, endPoint x: 217, endPoint y: 80, distance: 173.7
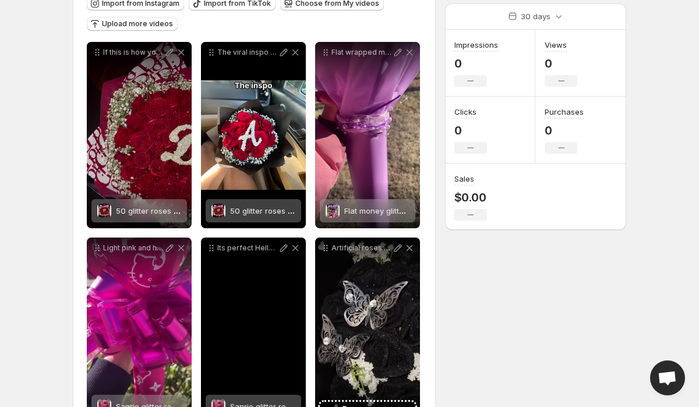
scroll to position [110, 0]
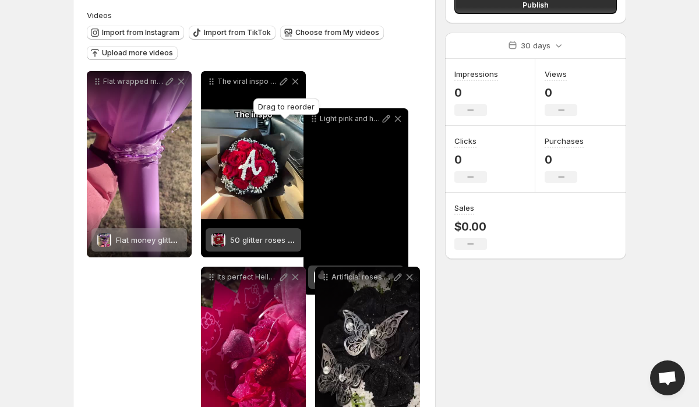
drag, startPoint x: 97, startPoint y: 277, endPoint x: 313, endPoint y: 118, distance: 268.5
click at [313, 118] on body "**********" at bounding box center [349, 93] width 699 height 407
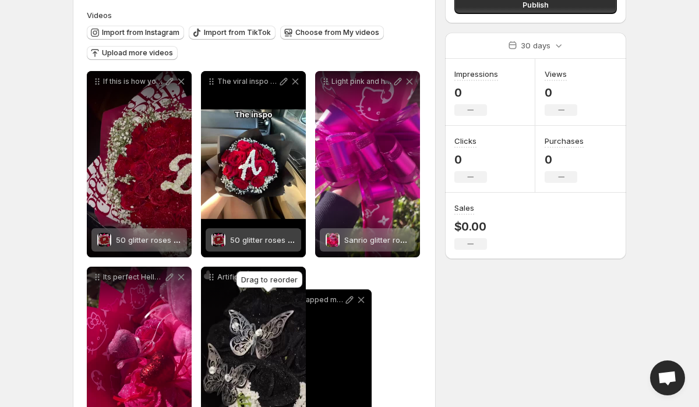
drag, startPoint x: 95, startPoint y: 278, endPoint x: 283, endPoint y: 298, distance: 189.3
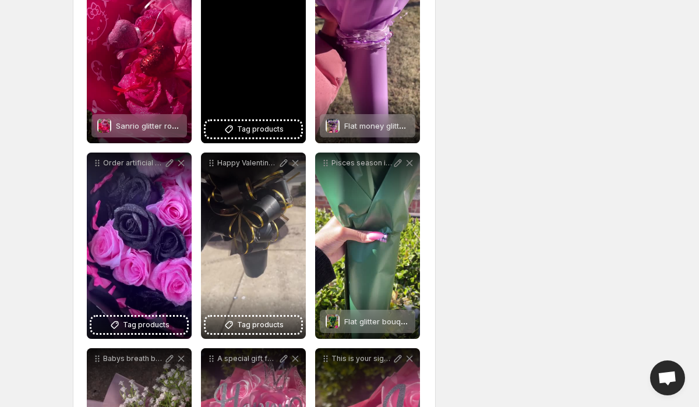
scroll to position [411, 0]
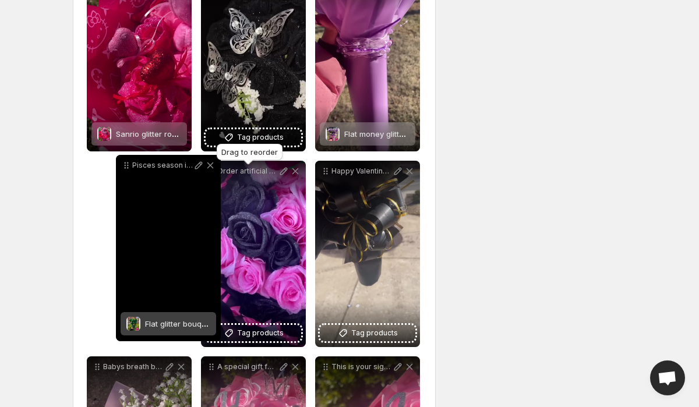
drag, startPoint x: 327, startPoint y: 173, endPoint x: 129, endPoint y: 168, distance: 197.6
click at [128, 167] on icon at bounding box center [127, 166] width 12 height 12
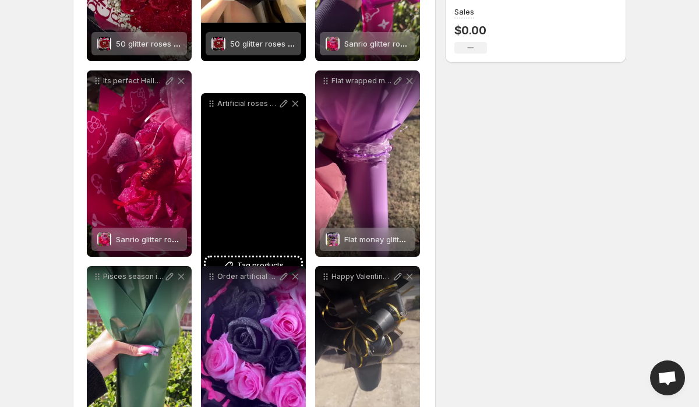
scroll to position [292, 0]
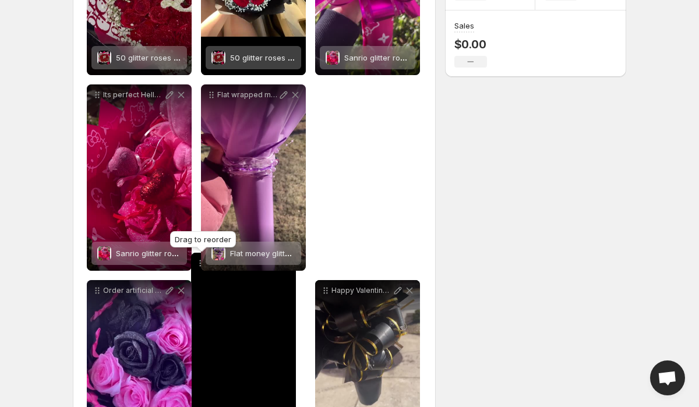
drag, startPoint x: 210, startPoint y: 41, endPoint x: 200, endPoint y: 260, distance: 219.3
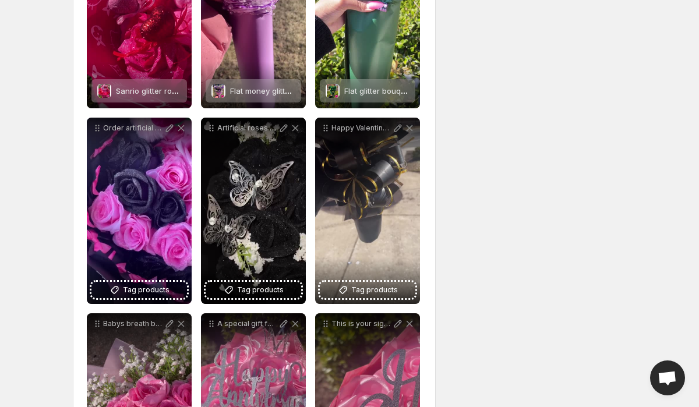
scroll to position [468, 0]
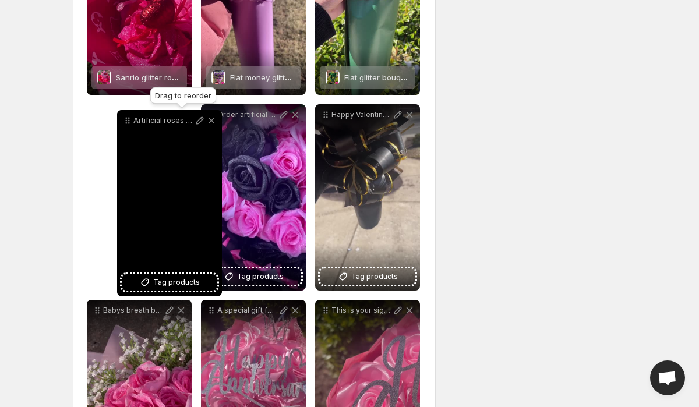
drag, startPoint x: 213, startPoint y: 117, endPoint x: 131, endPoint y: 124, distance: 81.8
click at [130, 124] on icon at bounding box center [129, 123] width 2 height 2
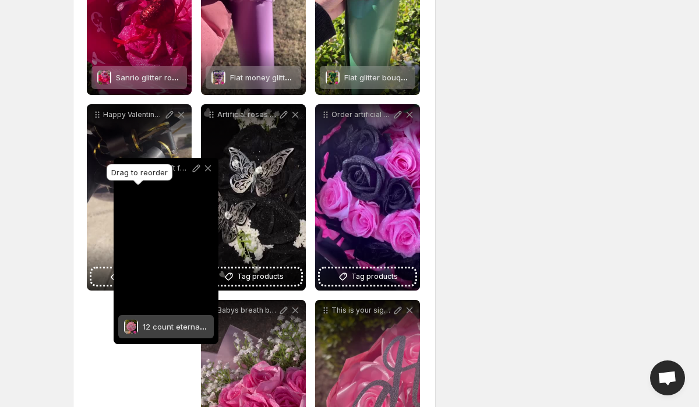
drag, startPoint x: 211, startPoint y: 315, endPoint x: 124, endPoint y: 172, distance: 166.9
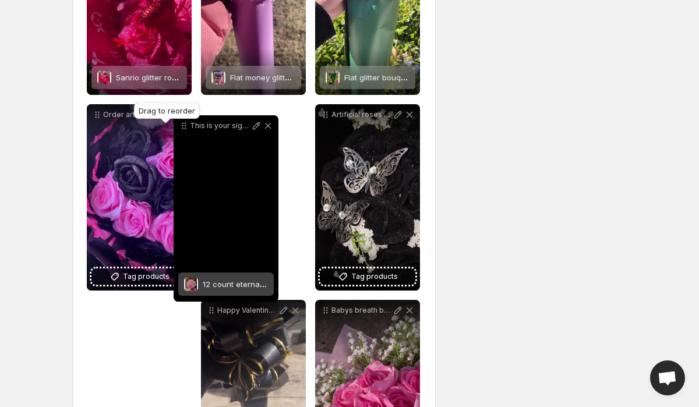
drag, startPoint x: 327, startPoint y: 312, endPoint x: 185, endPoint y: 127, distance: 233.2
click at [185, 126] on icon at bounding box center [184, 126] width 12 height 12
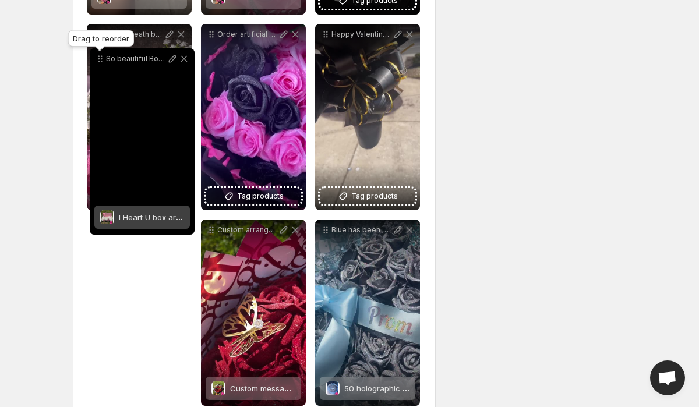
scroll to position [737, 0]
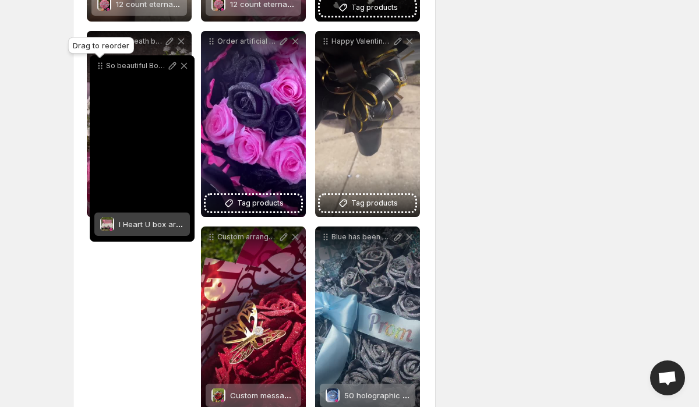
drag, startPoint x: 96, startPoint y: 182, endPoint x: 100, endPoint y: 66, distance: 116.6
click at [100, 66] on icon at bounding box center [100, 66] width 12 height 12
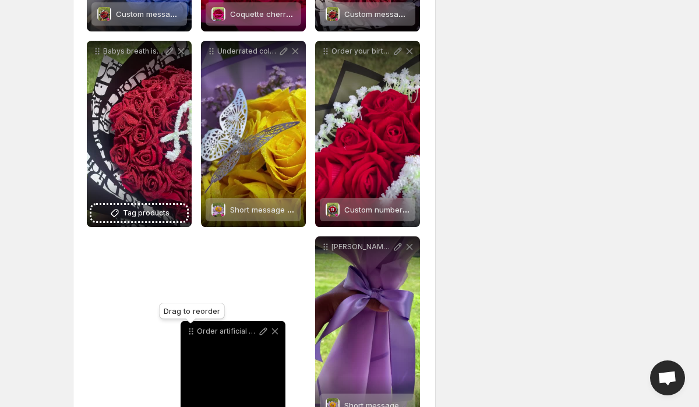
scroll to position [1707, 0]
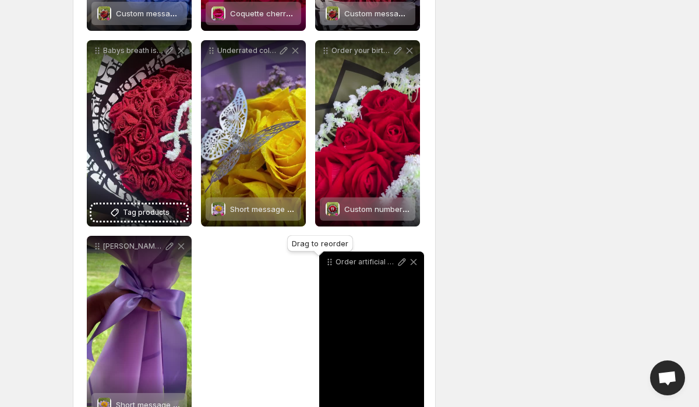
drag, startPoint x: 210, startPoint y: 39, endPoint x: 327, endPoint y: 258, distance: 247.9
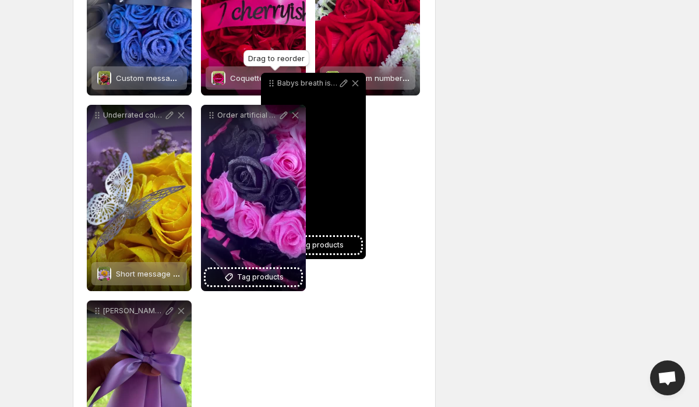
scroll to position [1640, 0]
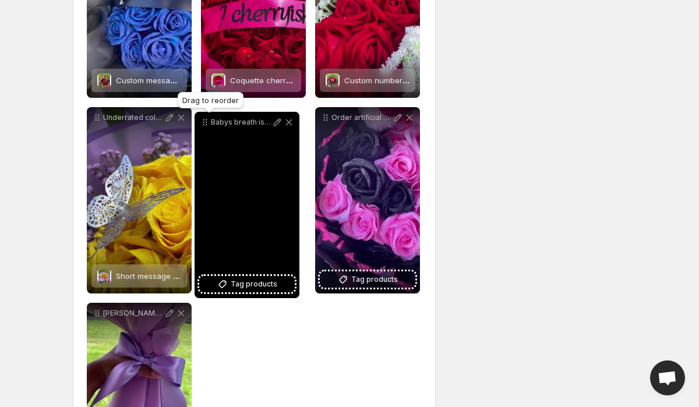
drag, startPoint x: 96, startPoint y: 51, endPoint x: 204, endPoint y: 122, distance: 129.3
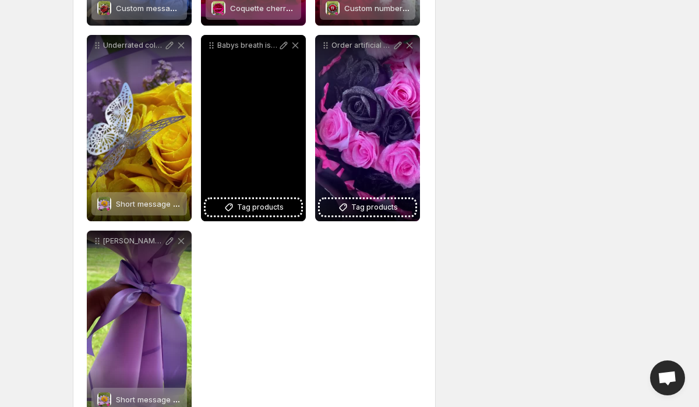
scroll to position [1692, 0]
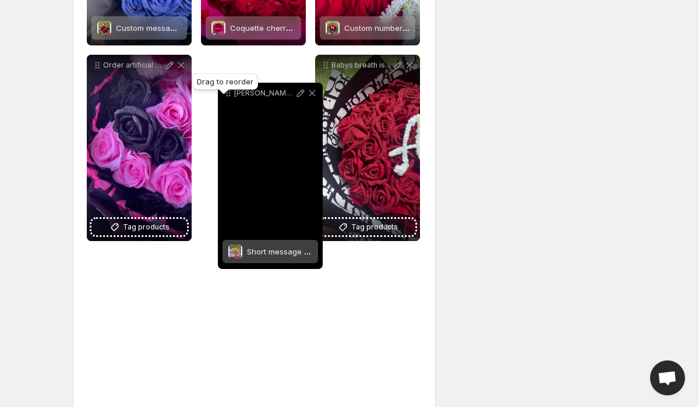
drag, startPoint x: 97, startPoint y: 260, endPoint x: 226, endPoint y: 91, distance: 213.3
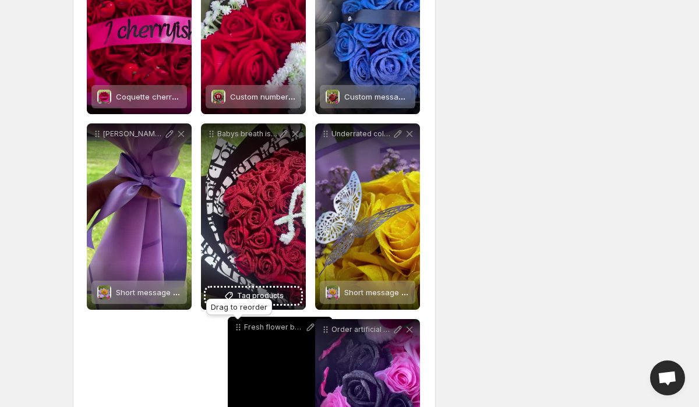
scroll to position [1624, 0]
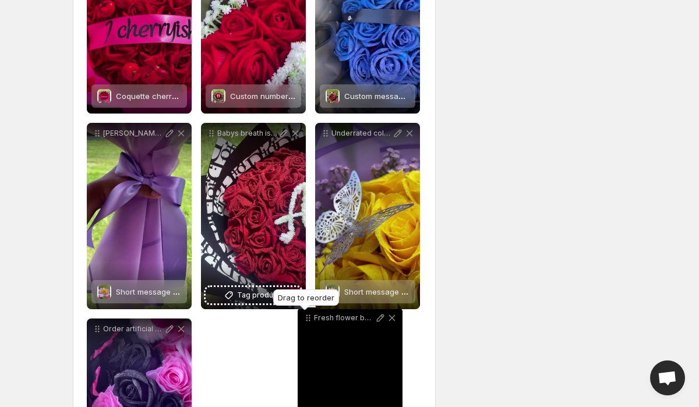
drag, startPoint x: 97, startPoint y: 171, endPoint x: 308, endPoint y: 319, distance: 258.0
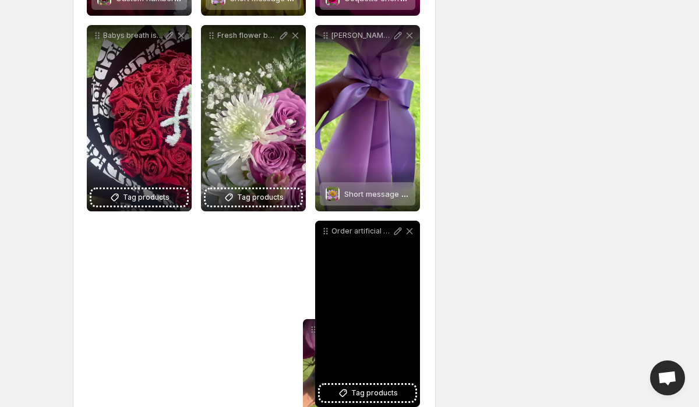
scroll to position [1725, 0]
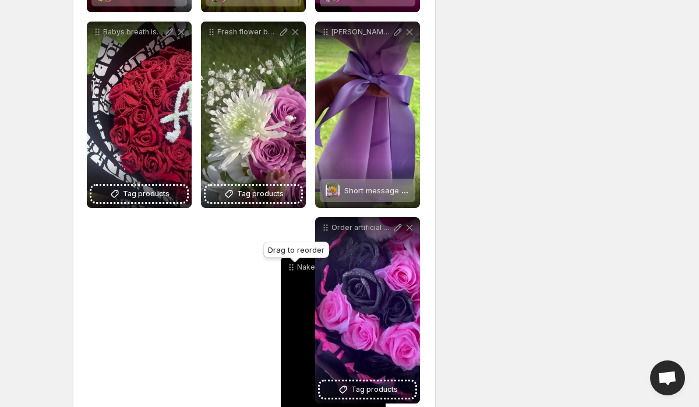
drag, startPoint x: 324, startPoint y: 2, endPoint x: 289, endPoint y: 263, distance: 263.4
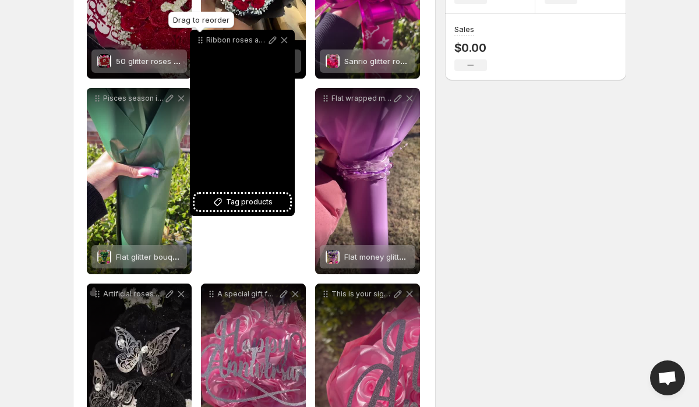
scroll to position [281, 0]
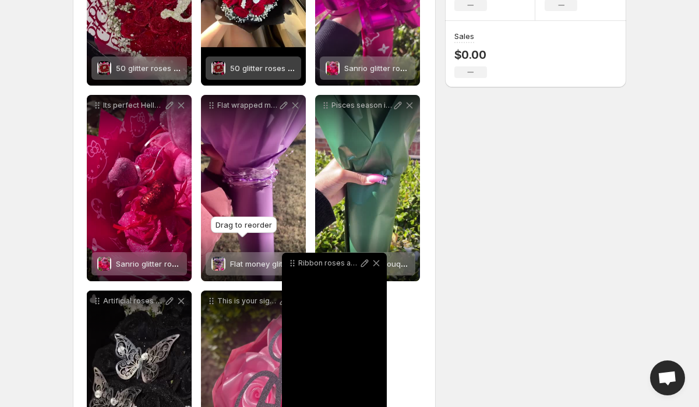
drag, startPoint x: 212, startPoint y: 195, endPoint x: 292, endPoint y: 266, distance: 106.9
click at [292, 266] on icon at bounding box center [293, 264] width 12 height 12
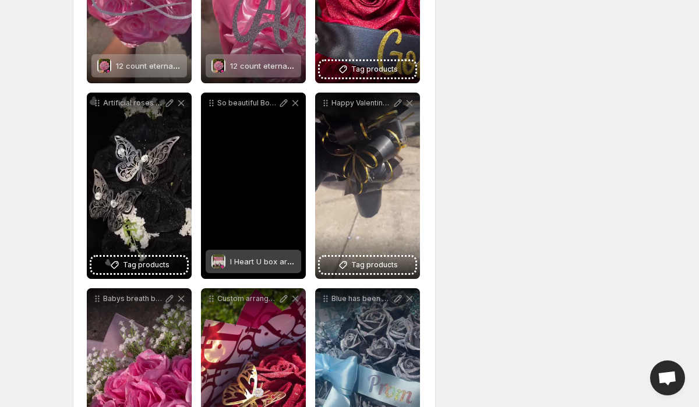
scroll to position [671, 0]
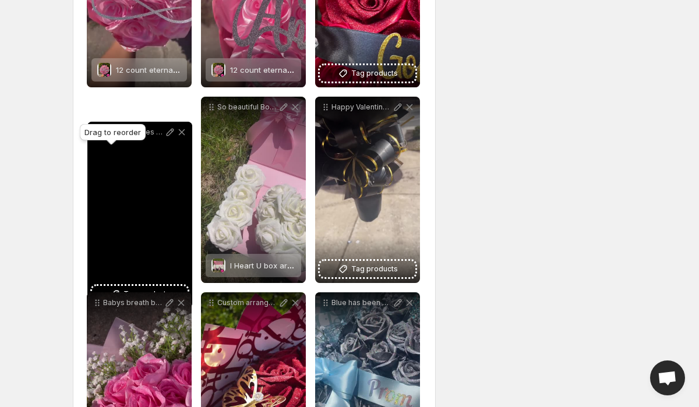
drag, startPoint x: 98, startPoint y: 106, endPoint x: 99, endPoint y: 131, distance: 25.1
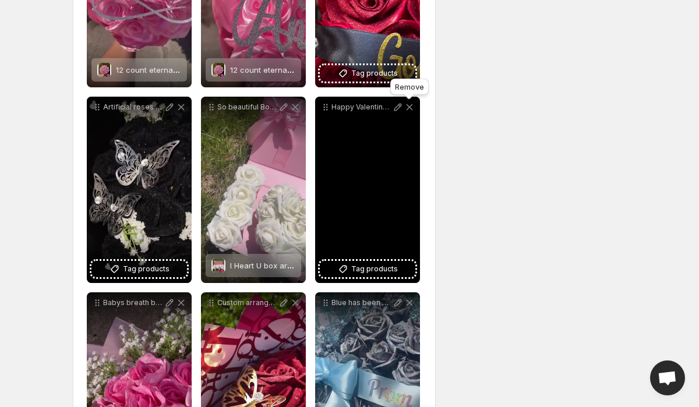
click at [410, 107] on icon at bounding box center [410, 107] width 6 height 6
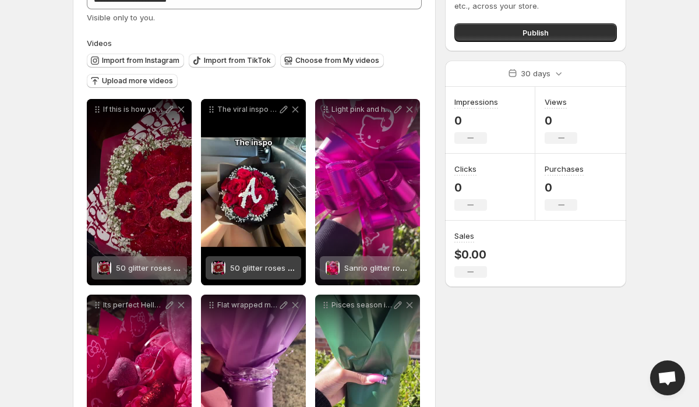
scroll to position [0, 0]
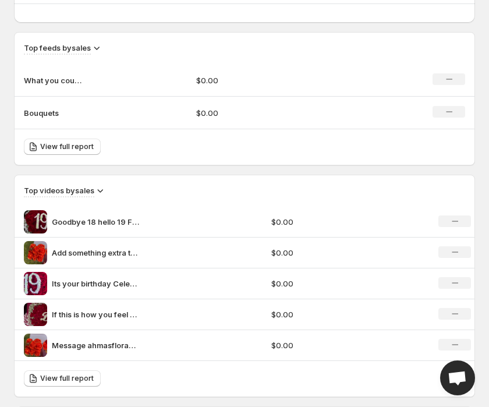
scroll to position [541, 0]
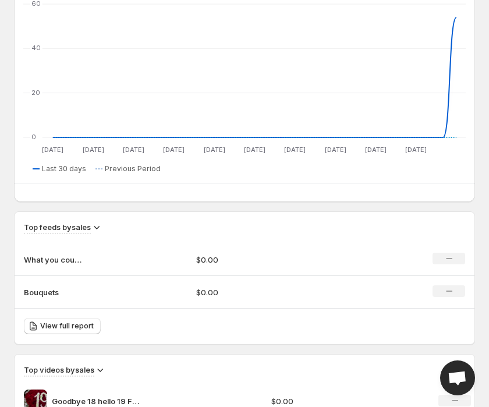
click at [56, 290] on p "Bouquets" at bounding box center [53, 293] width 58 height 12
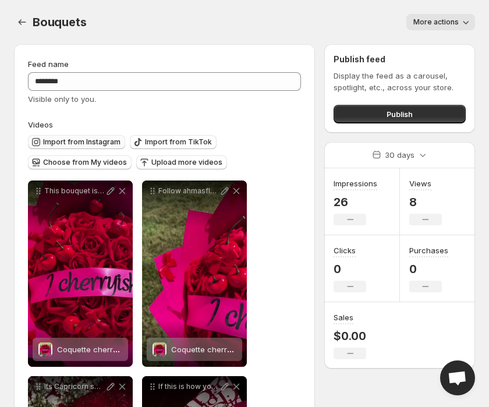
click at [86, 138] on span "Import from Instagram" at bounding box center [81, 142] width 77 height 9
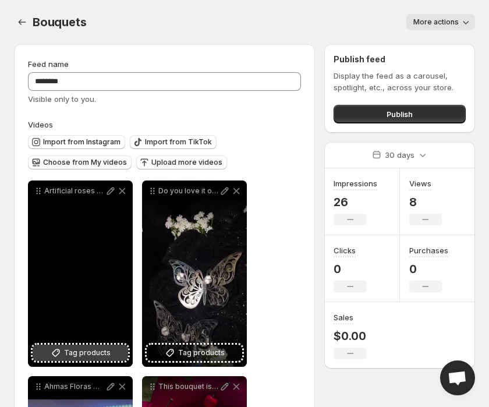
click at [91, 354] on span "Tag products" at bounding box center [87, 353] width 47 height 12
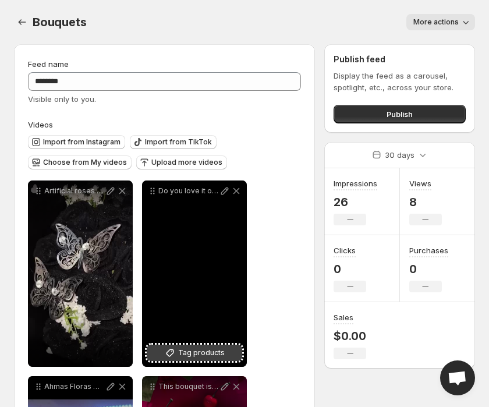
click at [186, 353] on span "Tag products" at bounding box center [201, 353] width 47 height 12
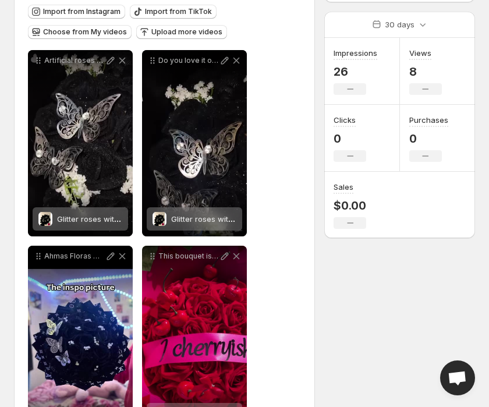
scroll to position [181, 0]
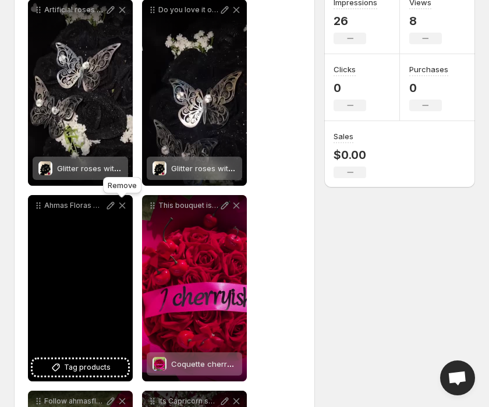
click at [122, 205] on icon at bounding box center [123, 206] width 12 height 12
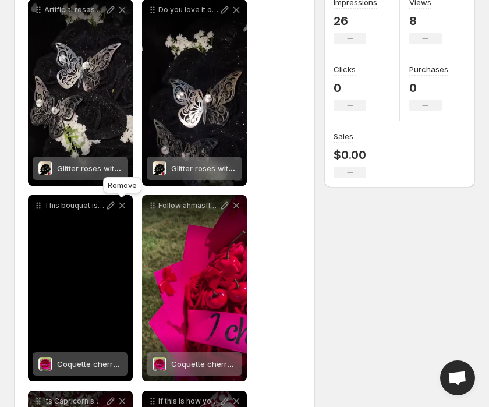
scroll to position [0, 0]
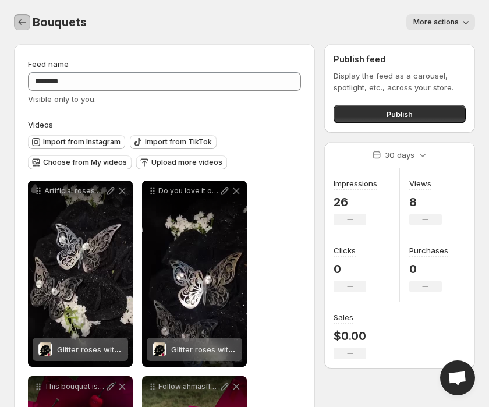
click at [19, 20] on icon "Settings" at bounding box center [22, 22] width 12 height 12
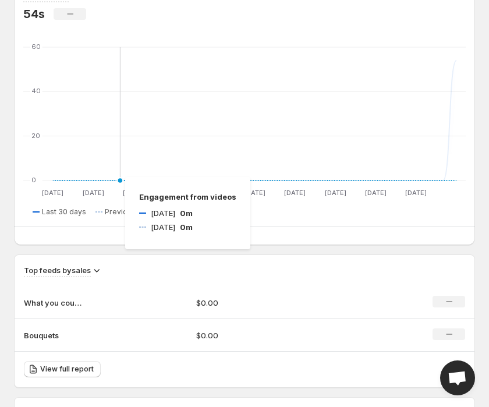
scroll to position [499, 0]
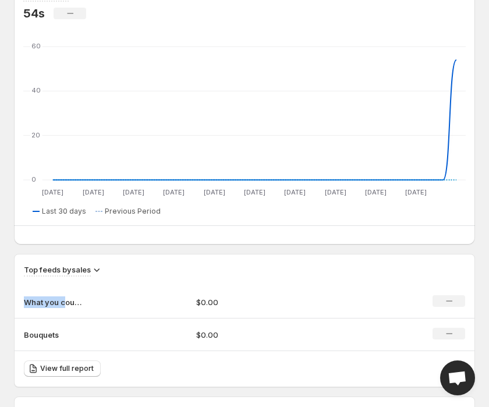
click at [64, 297] on p "What you could be getting" at bounding box center [53, 303] width 58 height 12
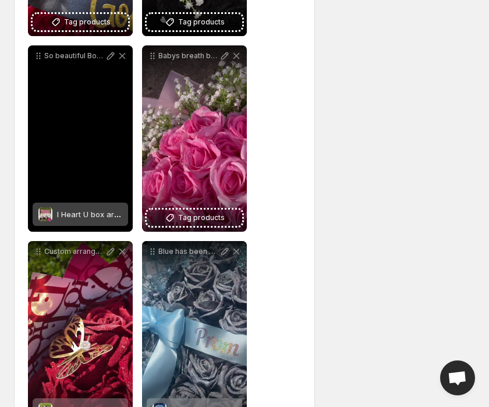
scroll to position [1047, 0]
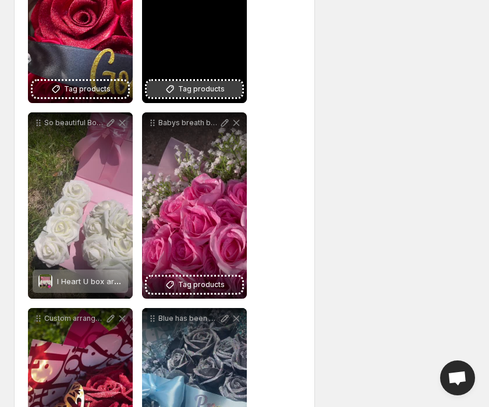
click at [195, 90] on span "Tag products" at bounding box center [201, 89] width 47 height 12
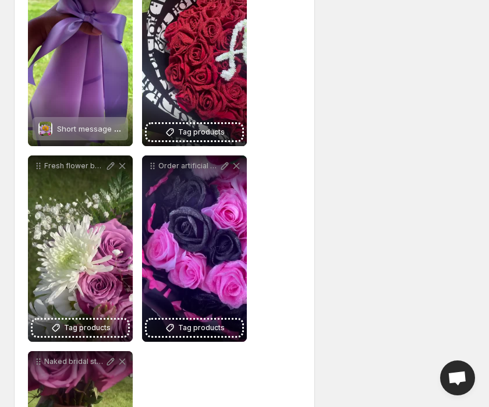
scroll to position [2533, 0]
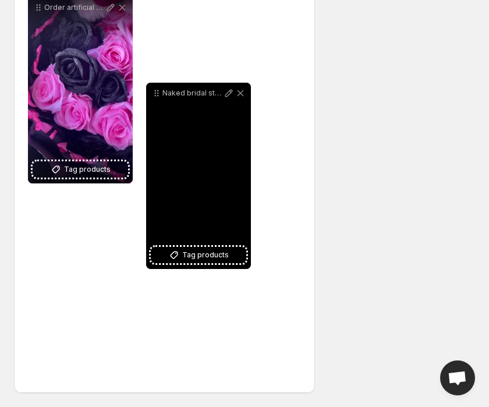
drag, startPoint x: 38, startPoint y: 203, endPoint x: 118, endPoint y: 238, distance: 87.1
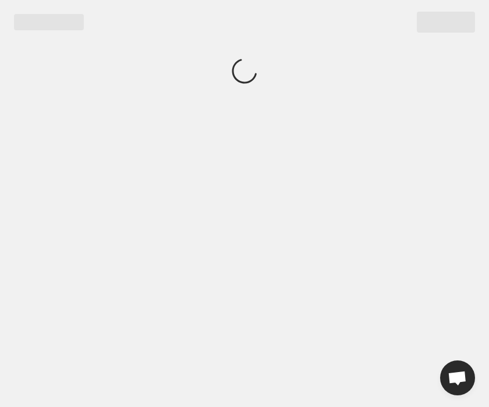
scroll to position [0, 0]
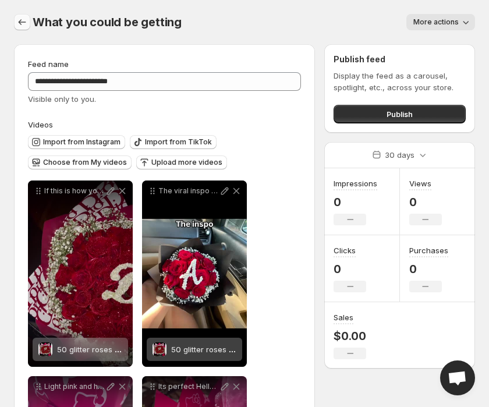
click at [20, 24] on icon "Settings" at bounding box center [23, 22] width 8 height 6
